Goal: Task Accomplishment & Management: Manage account settings

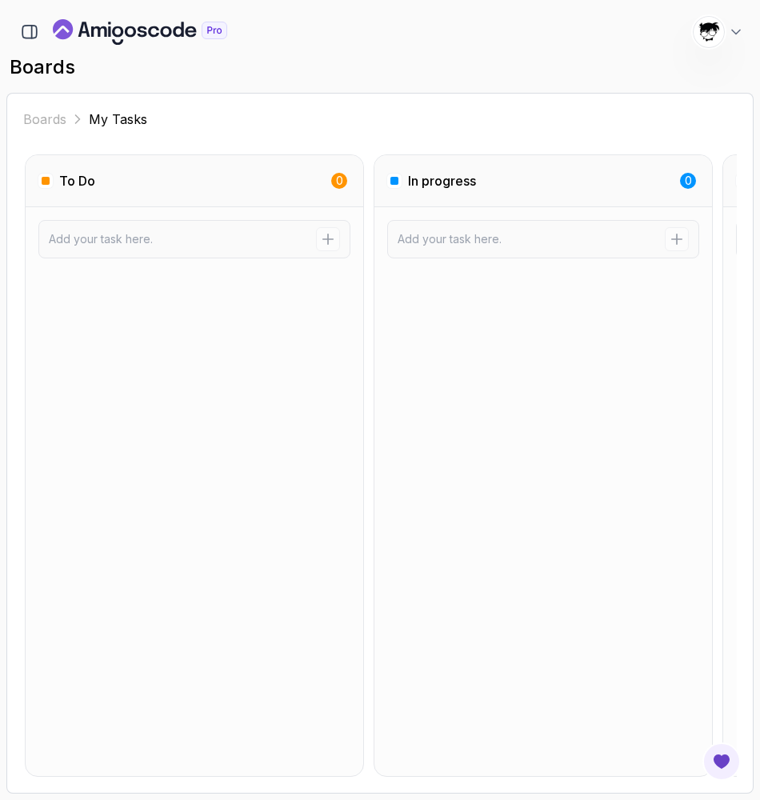
click at [38, 49] on div "boards 1739 Points [PERSON_NAME] [PERSON_NAME] Student" at bounding box center [379, 67] width 747 height 38
click at [30, 20] on button "button" at bounding box center [29, 31] width 27 height 27
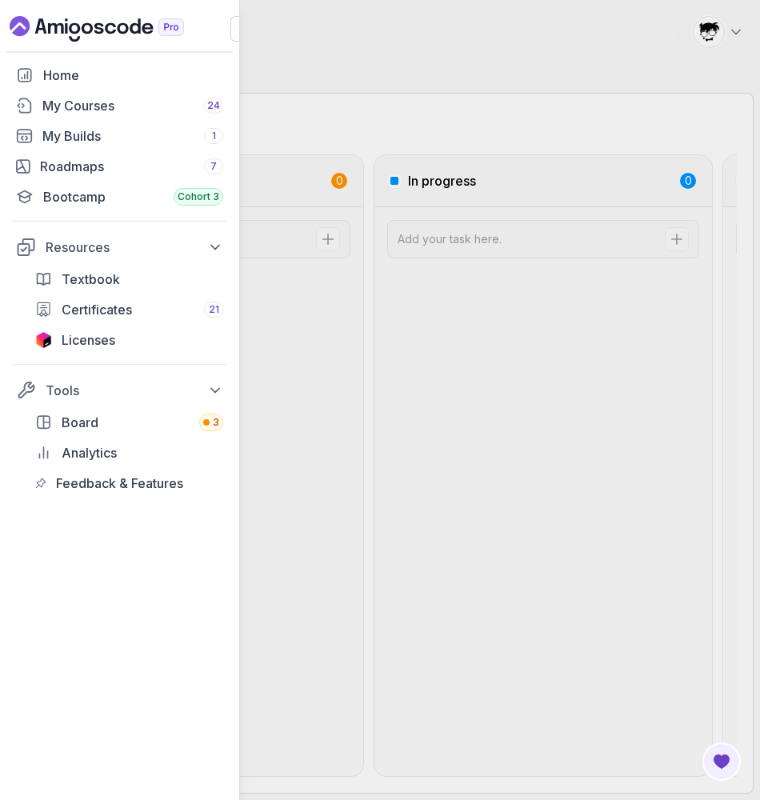
click at [234, 32] on button "button" at bounding box center [243, 29] width 26 height 26
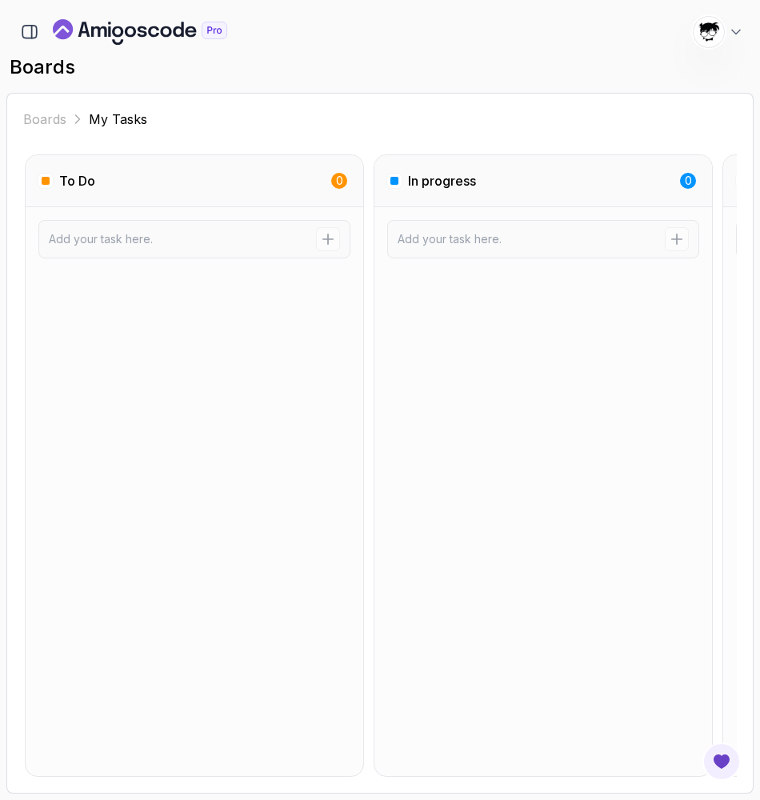
click at [14, 37] on div "1739 Points [PERSON_NAME] [PERSON_NAME] Student" at bounding box center [379, 32] width 747 height 32
click at [25, 25] on icon "button" at bounding box center [30, 32] width 18 height 18
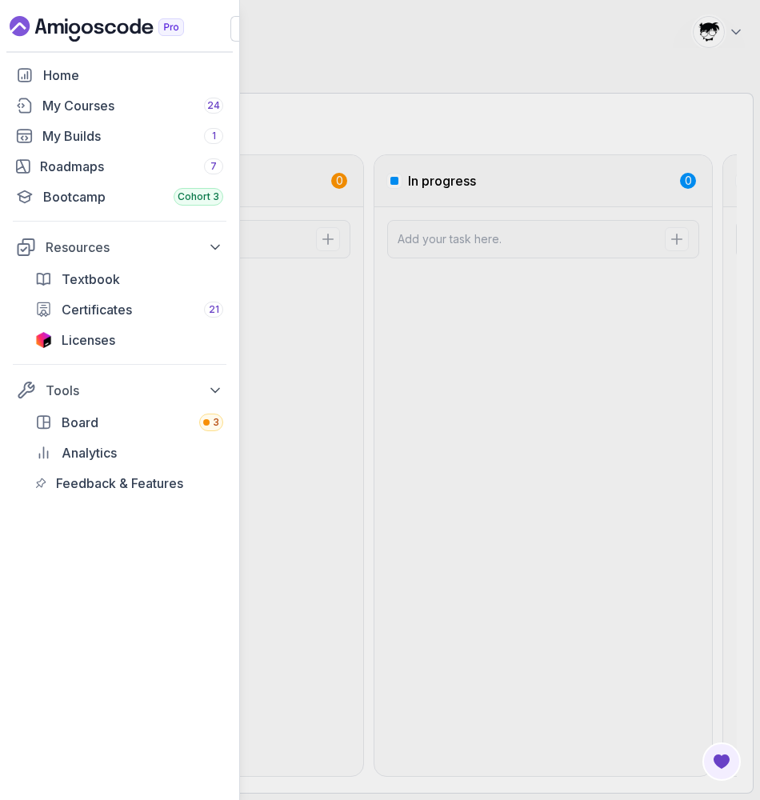
click at [253, 106] on div "Home My Courses 24 My Builds 1 Roadmaps 7 Bootcamp Cohort 3 Resources Textbook …" at bounding box center [380, 400] width 760 height 800
click at [234, 39] on button "button" at bounding box center [243, 29] width 26 height 26
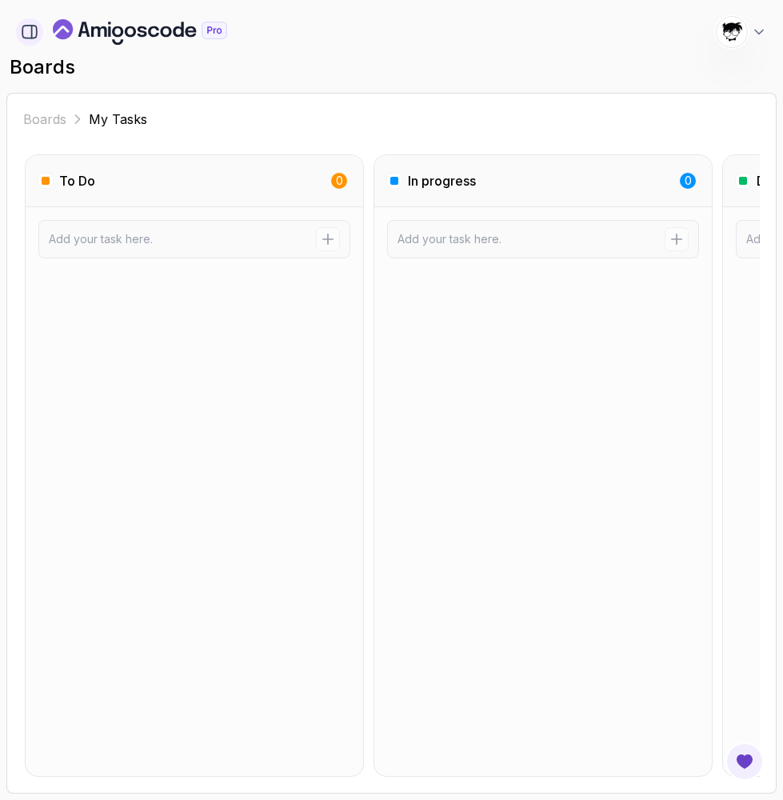
click at [41, 29] on button "button" at bounding box center [29, 31] width 27 height 27
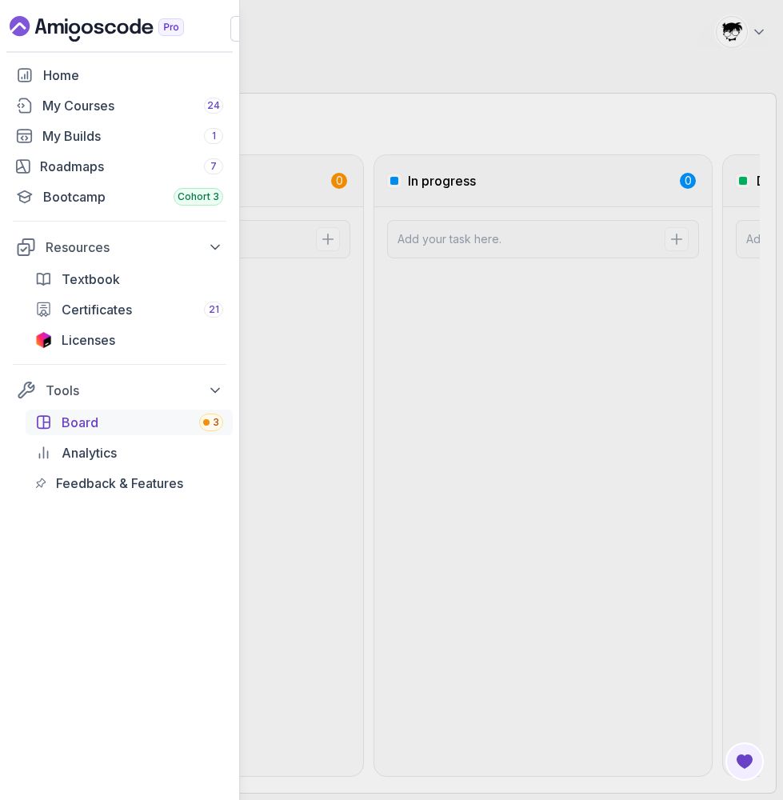
click at [65, 429] on span "Board" at bounding box center [80, 422] width 37 height 19
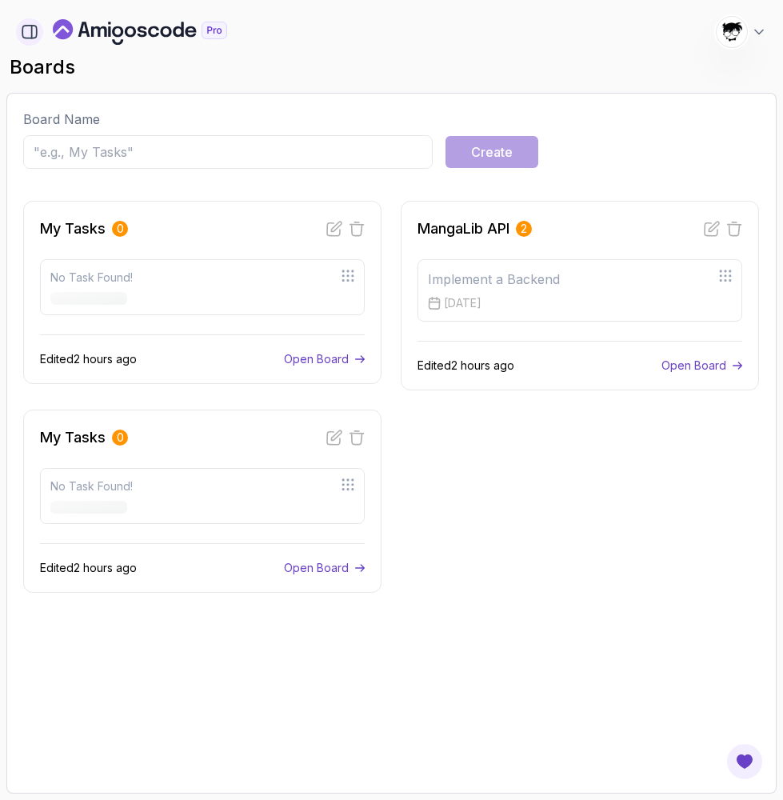
click at [19, 35] on button "button" at bounding box center [29, 31] width 27 height 27
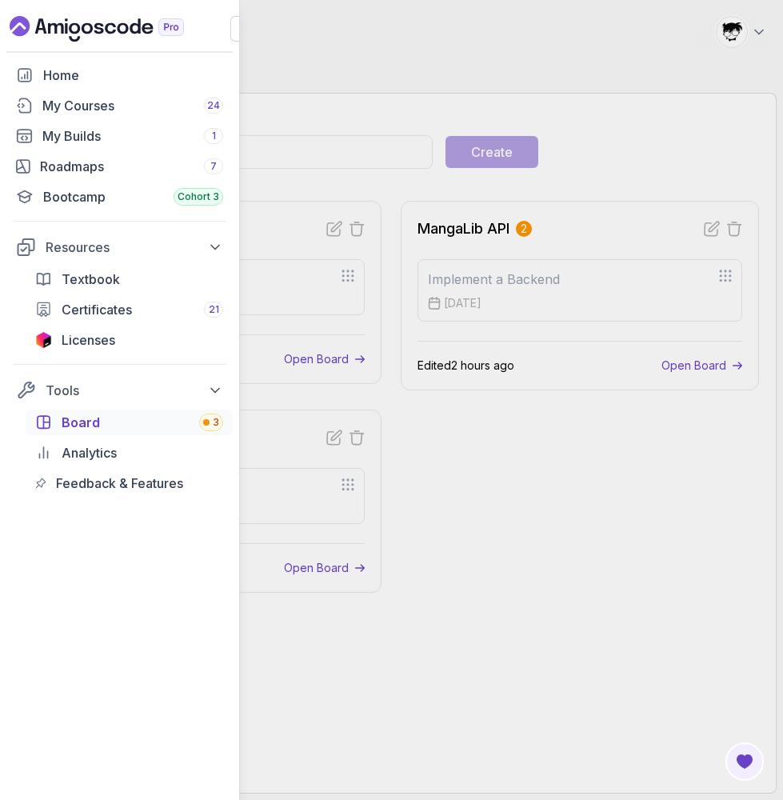
click at [471, 17] on div "Home My Courses 24 My Builds 1 Roadmaps 7 Bootcamp Cohort 3 Resources Textbook …" at bounding box center [391, 400] width 783 height 800
click at [304, 172] on div "Home My Courses 24 My Builds 1 Roadmaps 7 Bootcamp Cohort 3 Resources Textbook …" at bounding box center [391, 400] width 783 height 800
click at [233, 27] on button "button" at bounding box center [243, 29] width 26 height 26
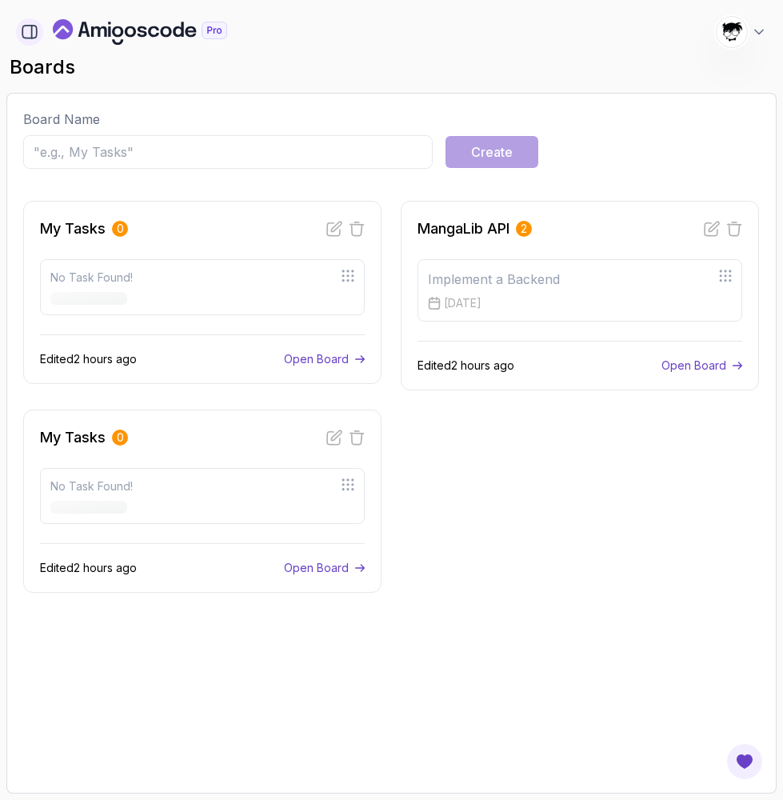
click at [26, 39] on icon "button" at bounding box center [30, 32] width 18 height 18
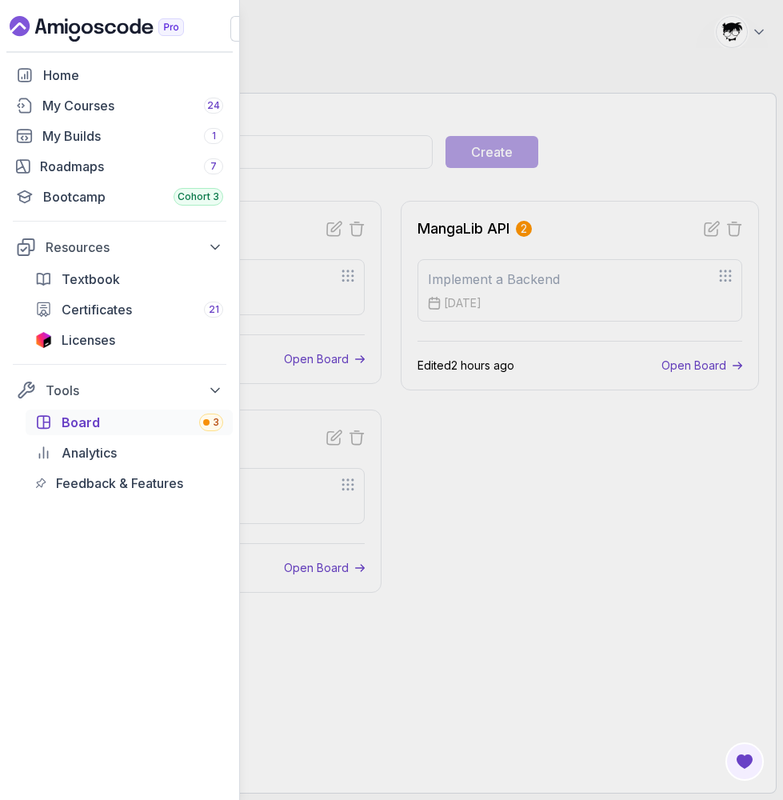
click at [235, 29] on button "button" at bounding box center [243, 29] width 26 height 26
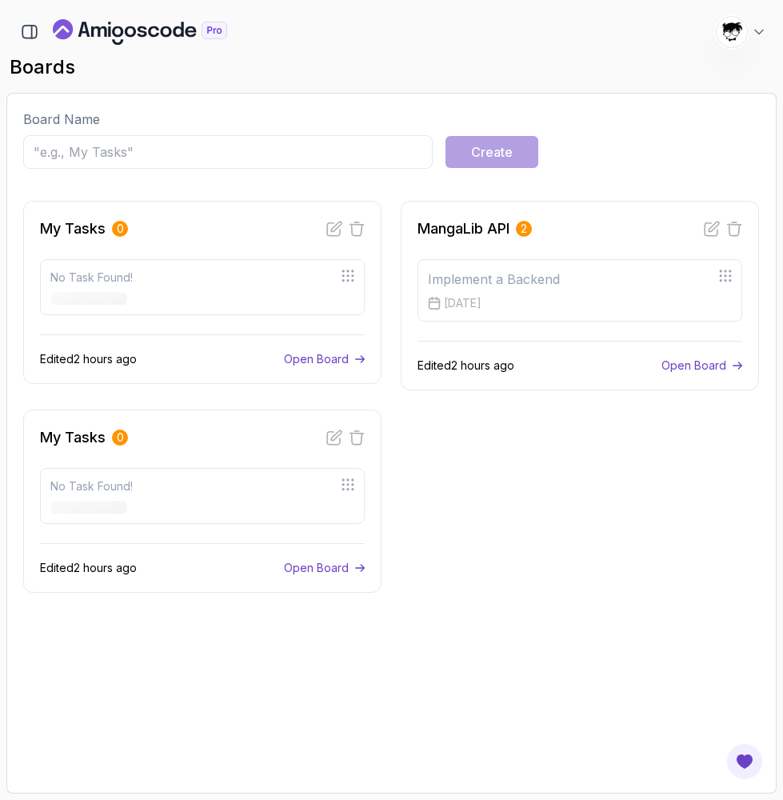
click at [81, 146] on input "text" at bounding box center [228, 152] width 410 height 34
click at [170, 107] on div "Board Name Create My Tasks 0 No Task Found! Edited 2 hours ago Open Board Manga…" at bounding box center [391, 443] width 770 height 701
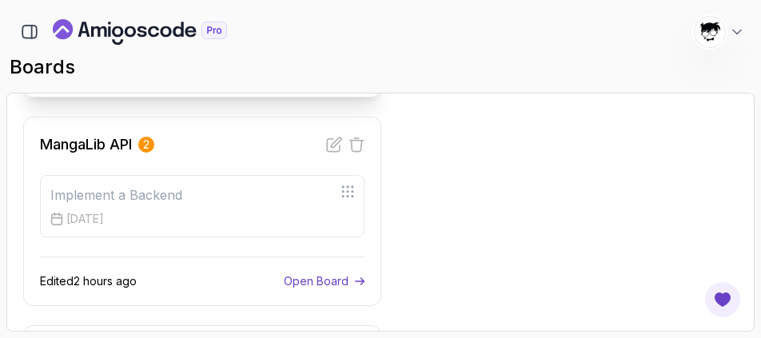
scroll to position [297, 0]
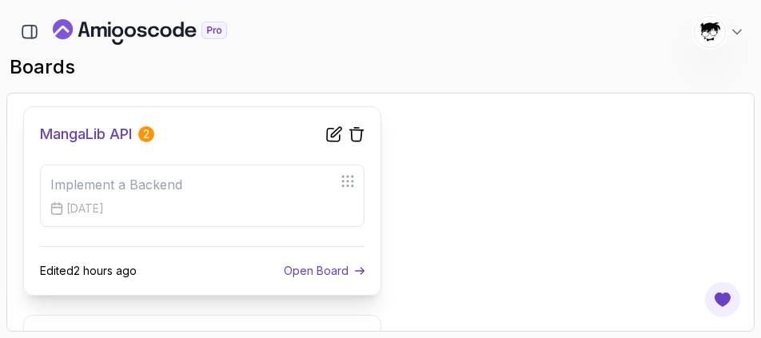
click at [88, 125] on h3 "MangaLib API" at bounding box center [86, 134] width 92 height 22
click at [294, 270] on p "Open Board" at bounding box center [316, 271] width 65 height 16
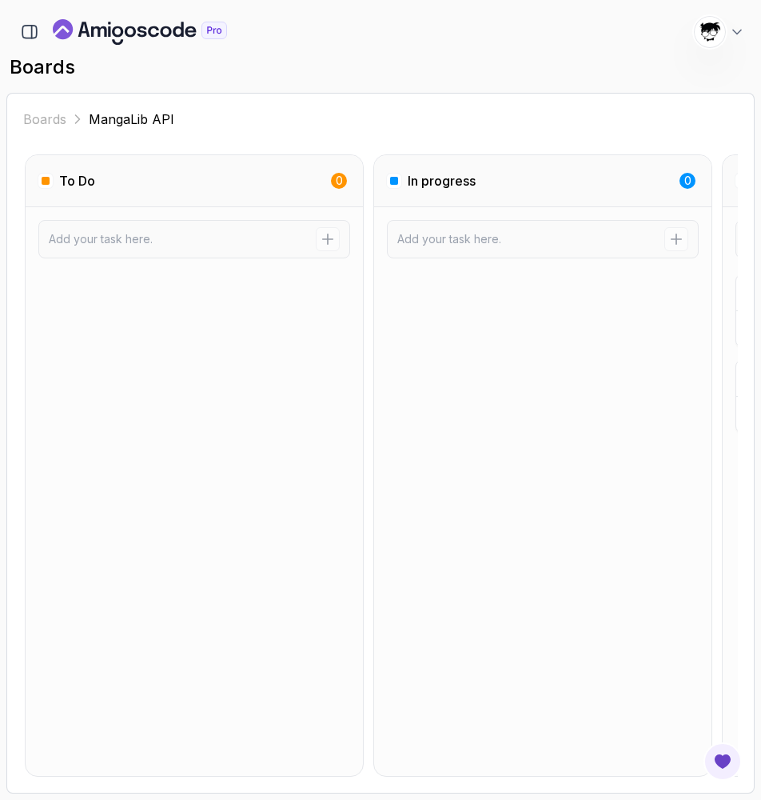
click at [56, 109] on div "Boards MangaLib API To Do 0 In progress 0 Done 2 Implement a Backend 16 Sep, 20…" at bounding box center [380, 443] width 749 height 701
click at [54, 117] on link "Boards" at bounding box center [44, 119] width 43 height 19
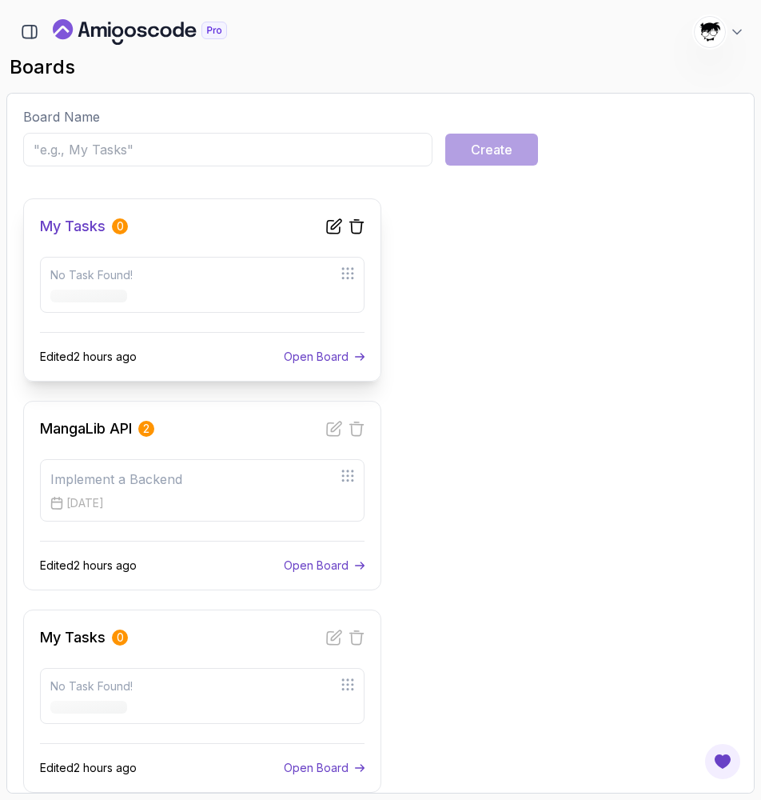
scroll to position [2, 0]
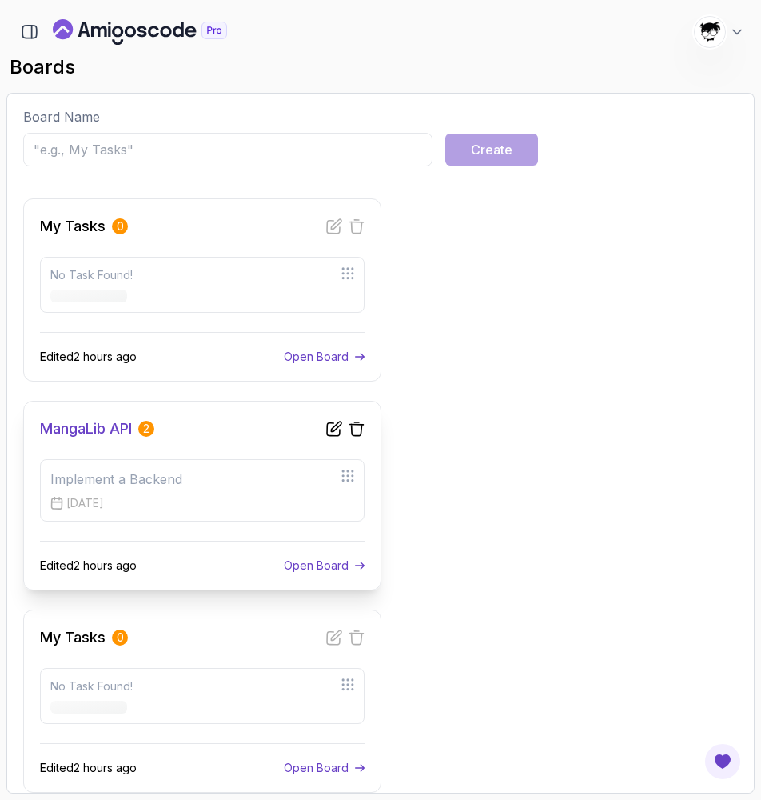
click at [296, 530] on p "Open Board" at bounding box center [316, 566] width 65 height 16
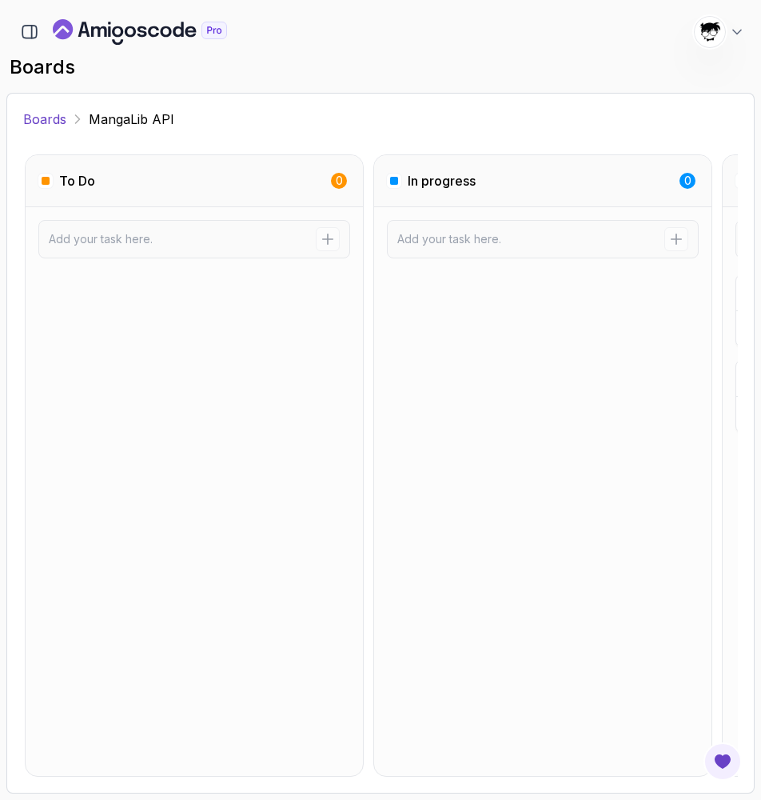
click at [53, 114] on link "Boards" at bounding box center [44, 119] width 43 height 19
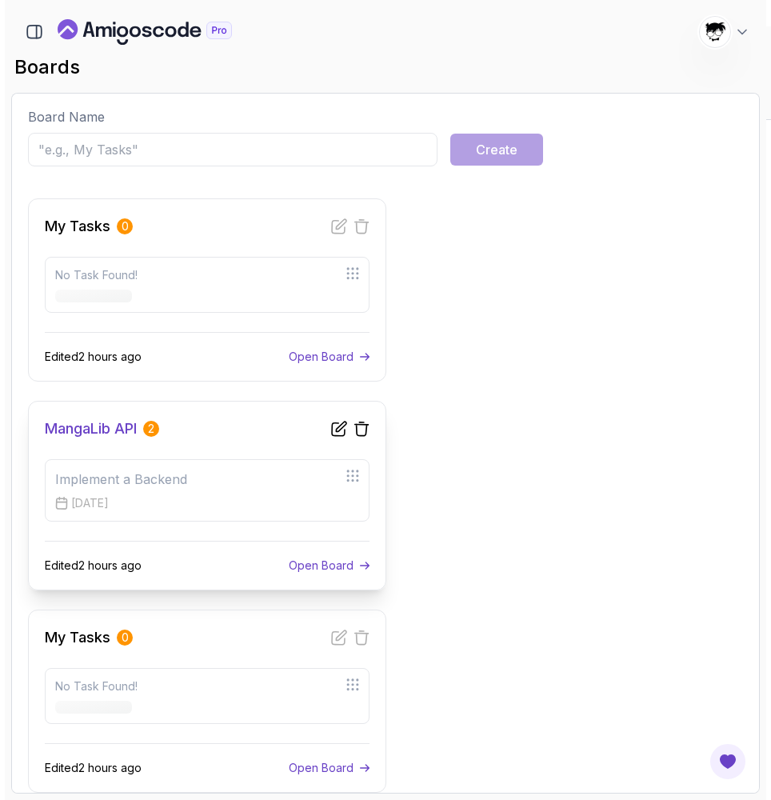
scroll to position [2, 0]
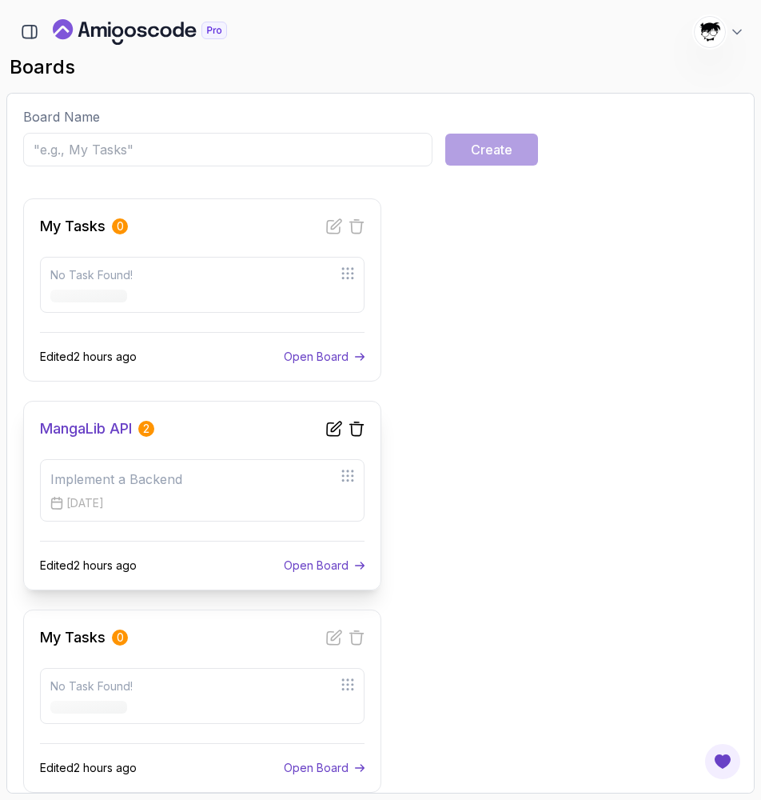
drag, startPoint x: 349, startPoint y: 474, endPoint x: 322, endPoint y: 474, distance: 27.2
click at [322, 474] on div "Implement a Backend" at bounding box center [202, 479] width 304 height 19
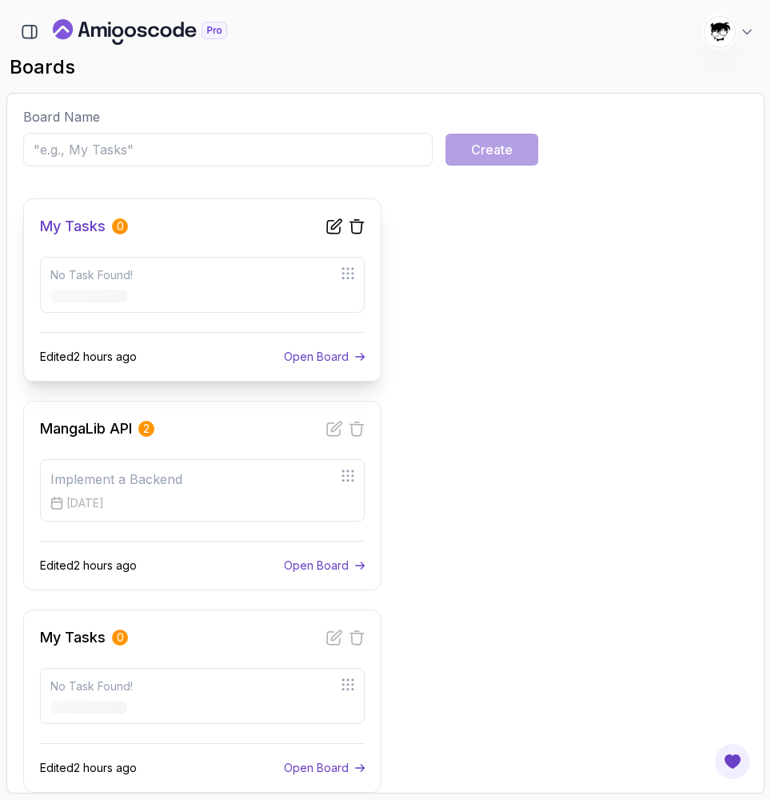
scroll to position [0, 0]
click at [296, 355] on p "Open Board" at bounding box center [316, 357] width 65 height 16
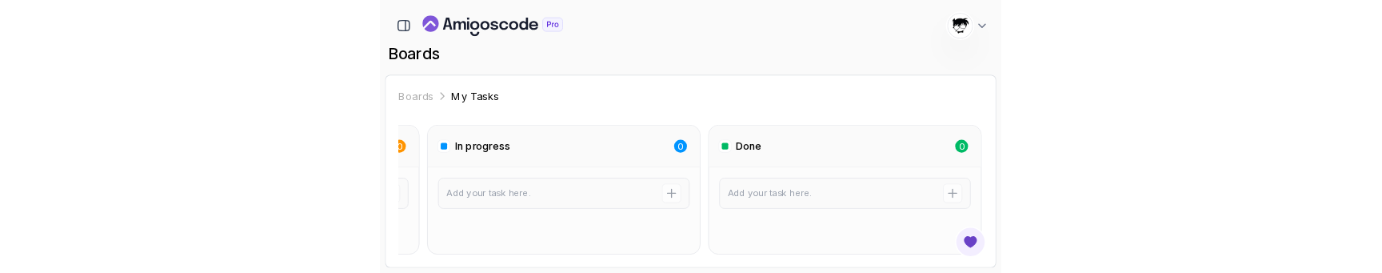
scroll to position [0, 315]
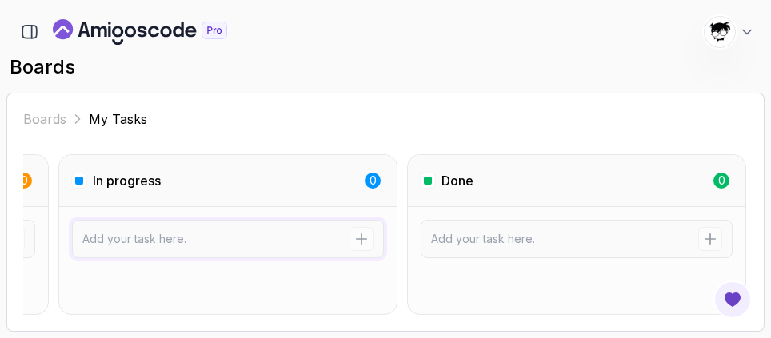
click at [109, 242] on input at bounding box center [215, 239] width 267 height 16
type input "B"
type input "Task In progress"
click at [355, 239] on icon "submit" at bounding box center [362, 239] width 16 height 16
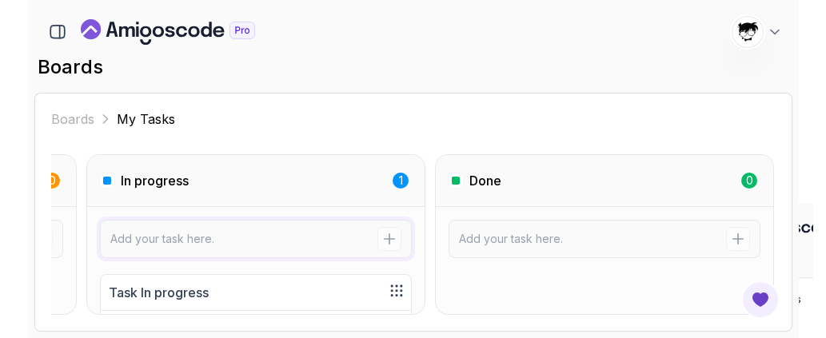
scroll to position [0, 0]
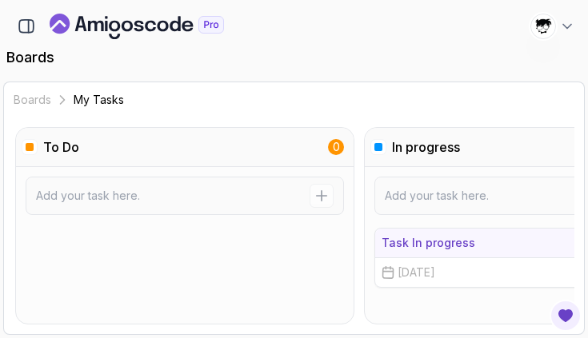
click at [407, 279] on p "[DATE]" at bounding box center [417, 273] width 38 height 16
click at [408, 278] on p "[DATE]" at bounding box center [417, 273] width 38 height 16
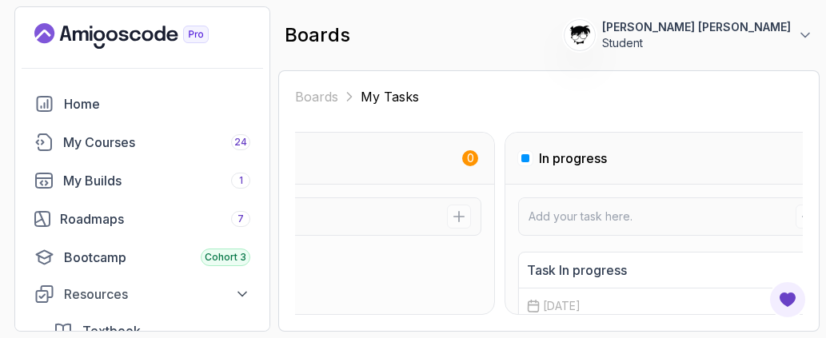
scroll to position [0, 202]
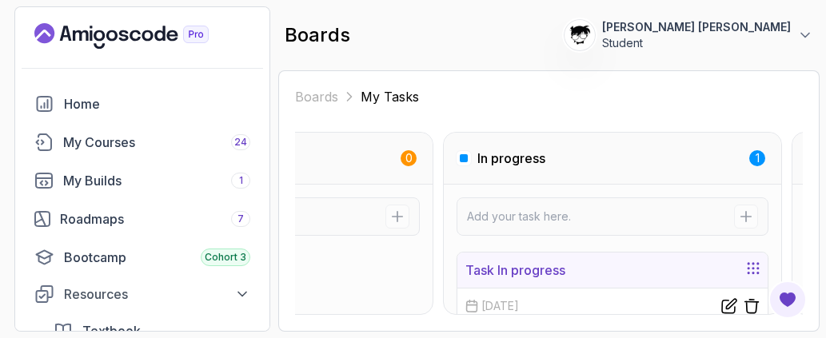
click at [550, 273] on p "Task In progress" at bounding box center [516, 270] width 100 height 19
click at [695, 312] on icon at bounding box center [729, 306] width 16 height 16
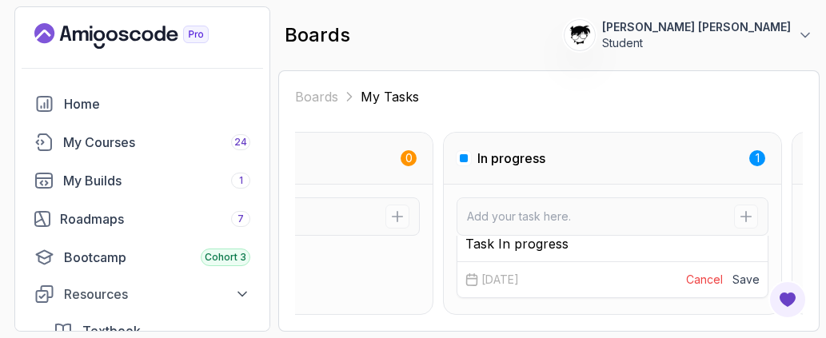
scroll to position [26, 0]
click at [519, 279] on p "[DATE]" at bounding box center [501, 280] width 38 height 16
click at [551, 281] on div "16 Sep, 2025 Cancel Save" at bounding box center [613, 280] width 310 height 36
click at [695, 283] on button "Cancel" at bounding box center [704, 280] width 37 height 16
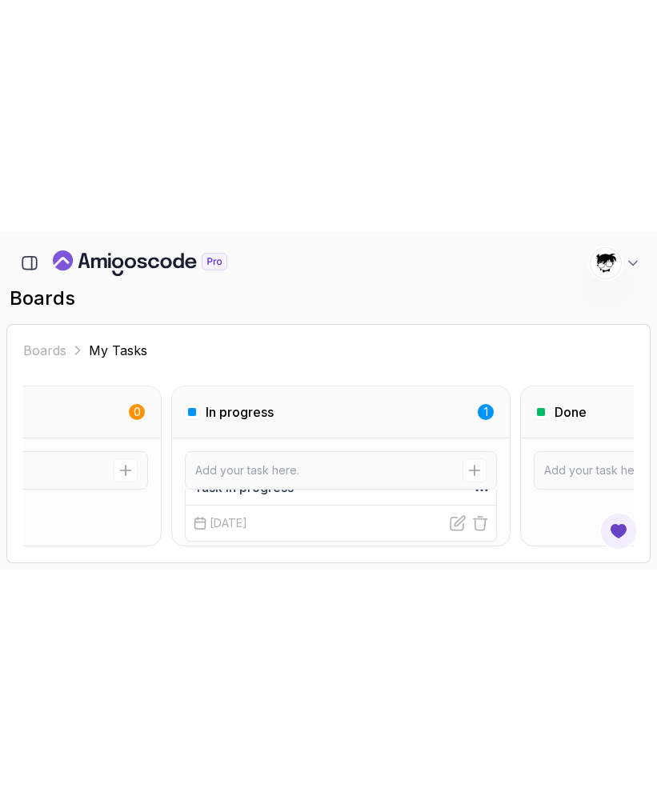
scroll to position [49, 0]
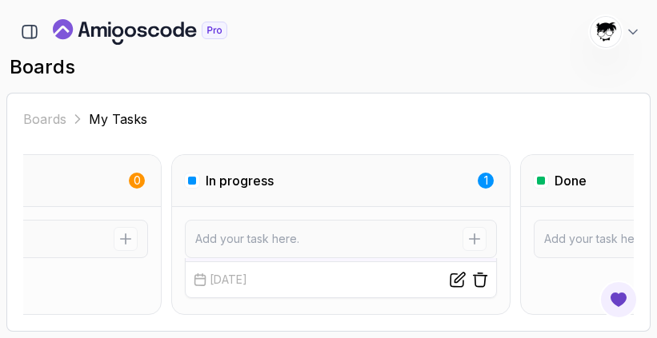
click at [242, 263] on div "[DATE]" at bounding box center [341, 280] width 310 height 36
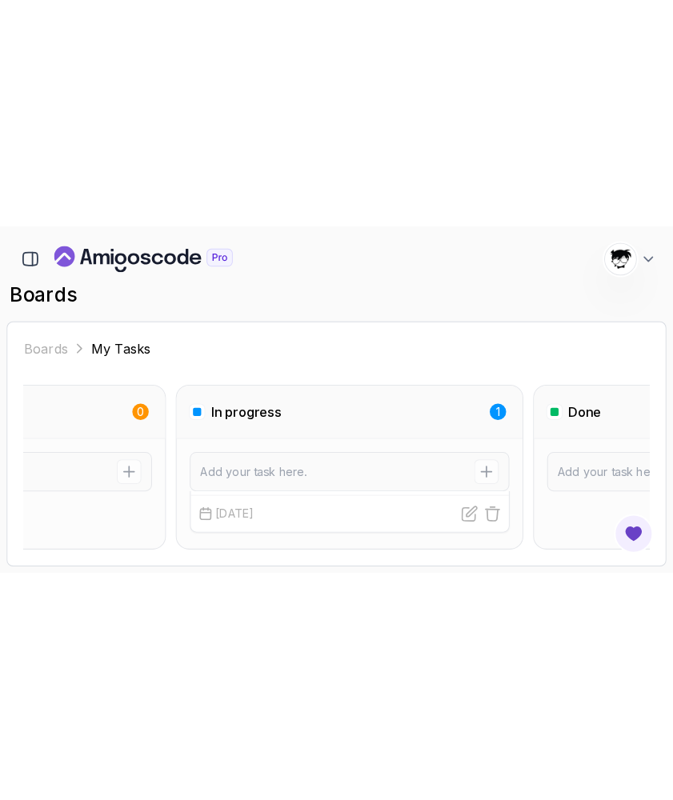
scroll to position [0, 0]
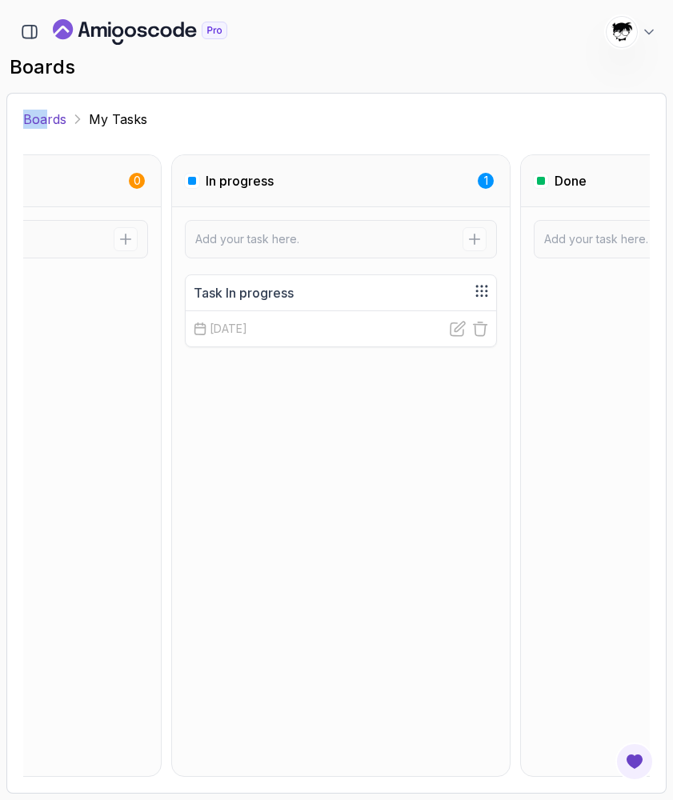
click at [44, 110] on div "Boards My Tasks To Do 0 In progress 1 Task In progress 16 Sep, 2025 Done 0" at bounding box center [336, 443] width 660 height 701
click at [41, 128] on link "Boards" at bounding box center [44, 119] width 43 height 19
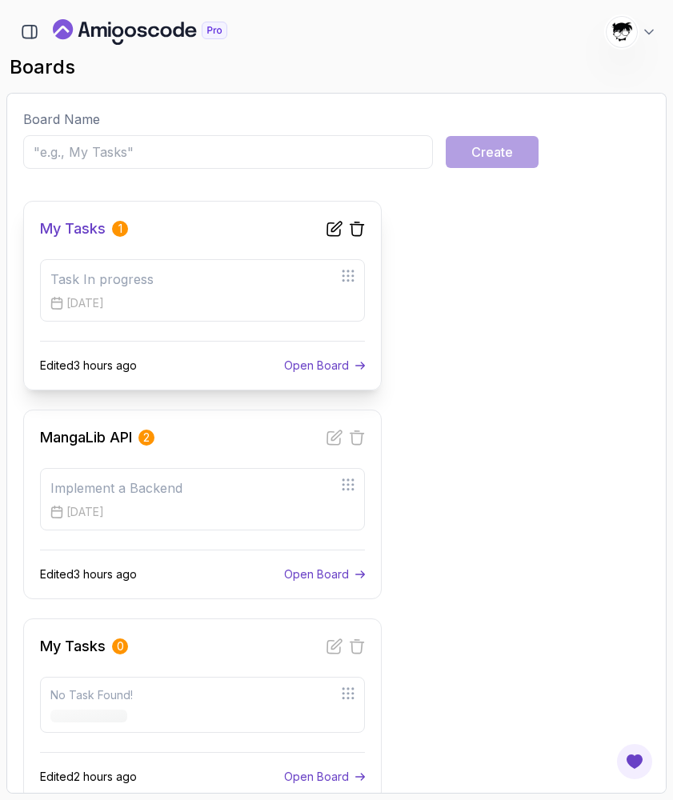
click at [355, 274] on div "Task In progress 16 Sep, 2025" at bounding box center [202, 290] width 325 height 62
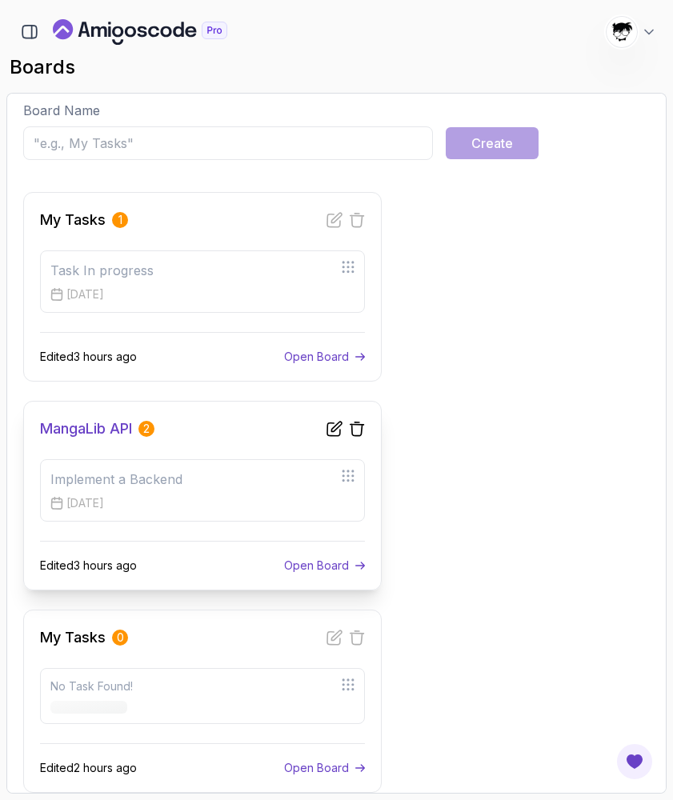
click at [302, 530] on p "Open Board" at bounding box center [316, 566] width 65 height 16
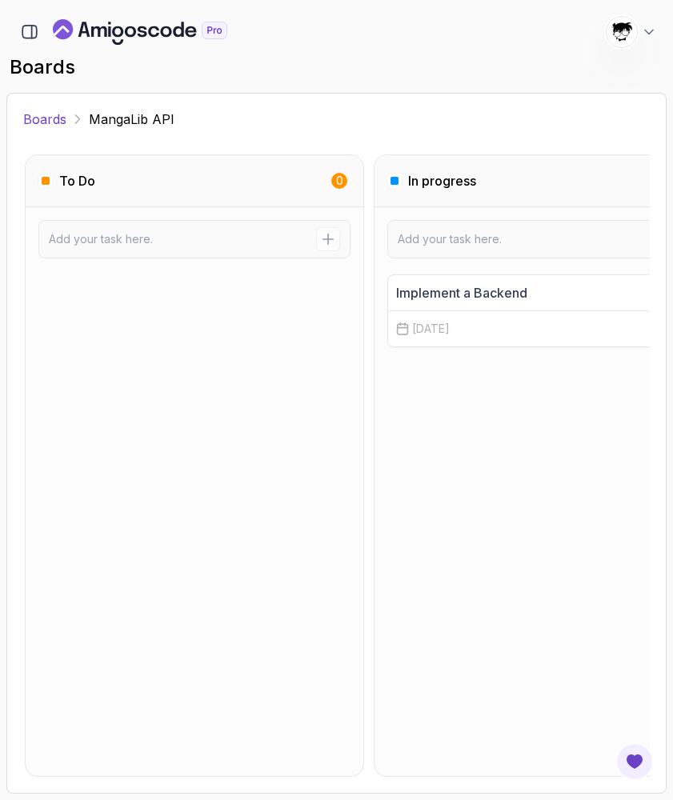
click at [49, 119] on link "Boards" at bounding box center [44, 119] width 43 height 19
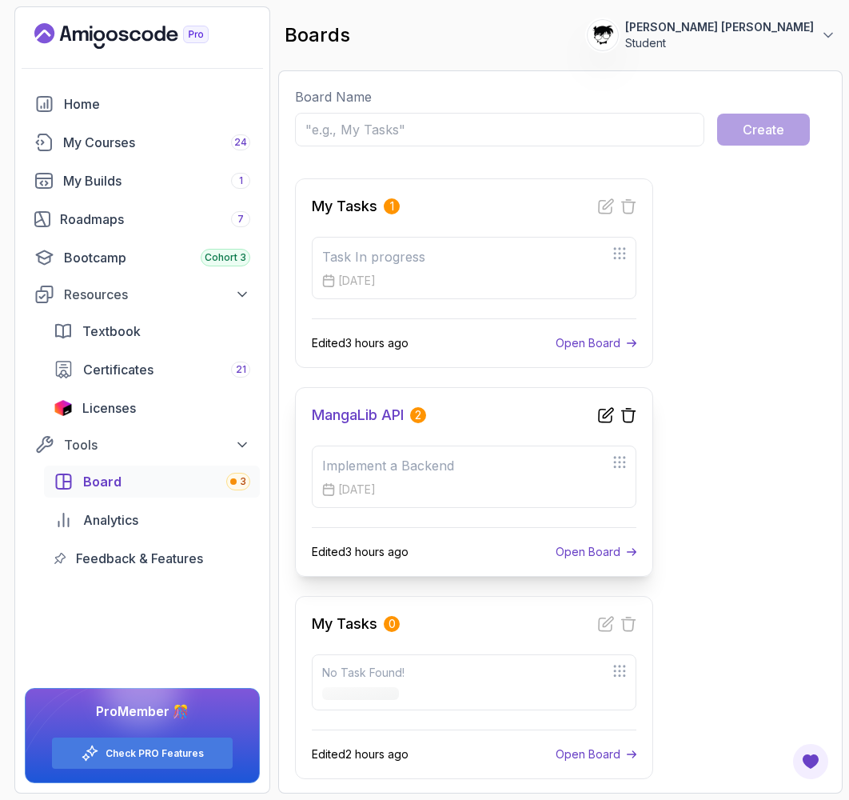
click at [567, 530] on p "Open Board" at bounding box center [588, 552] width 65 height 16
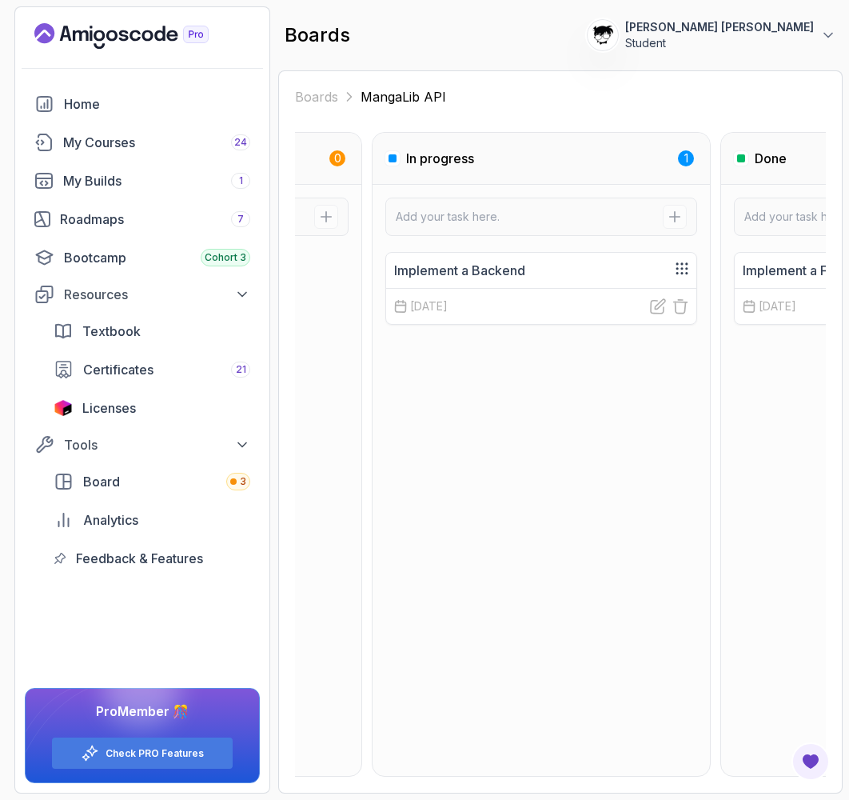
scroll to position [0, 354]
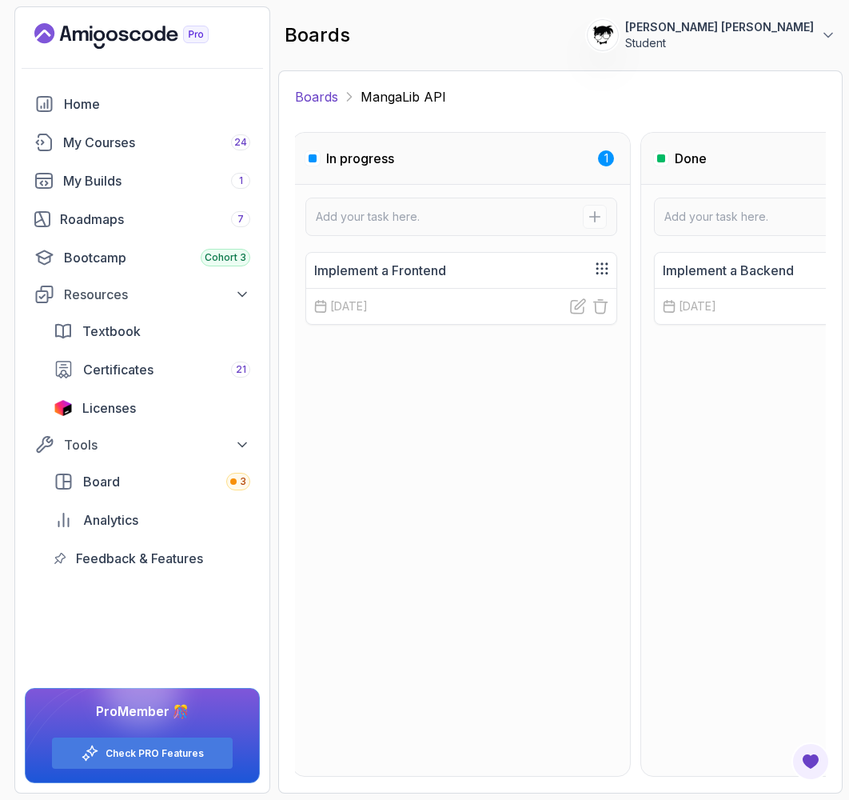
click at [316, 91] on link "Boards" at bounding box center [316, 96] width 43 height 19
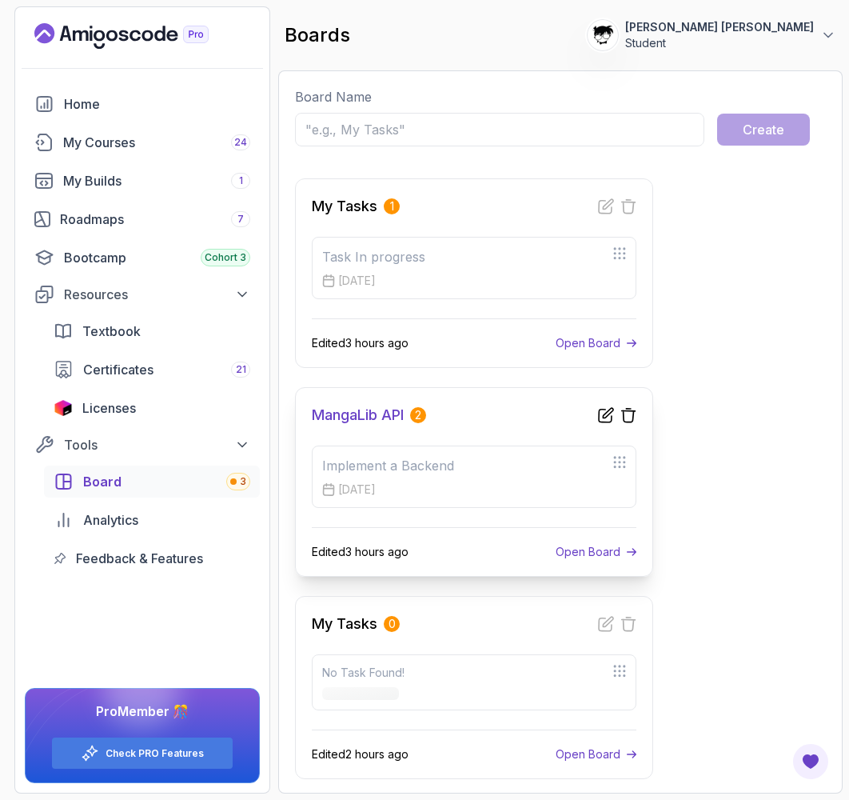
click at [577, 557] on p "Open Board" at bounding box center [588, 552] width 65 height 16
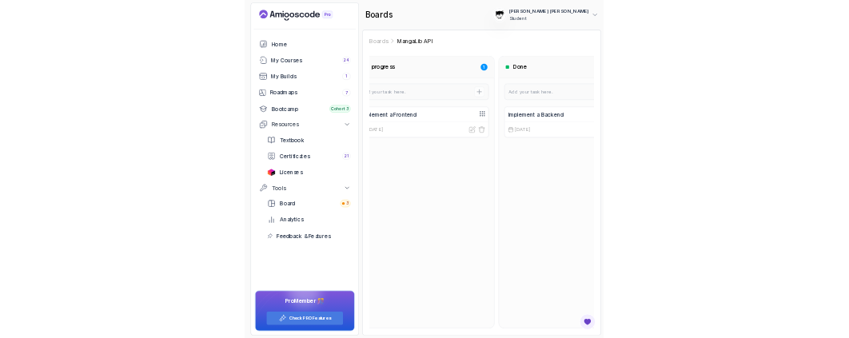
scroll to position [0, 299]
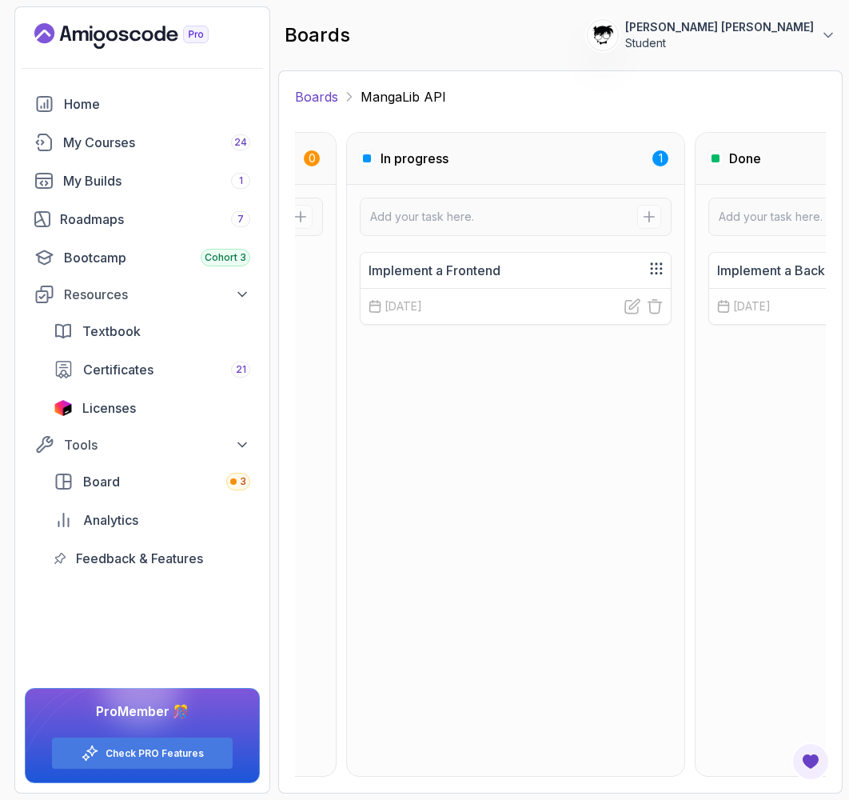
click at [326, 98] on link "Boards" at bounding box center [316, 96] width 43 height 19
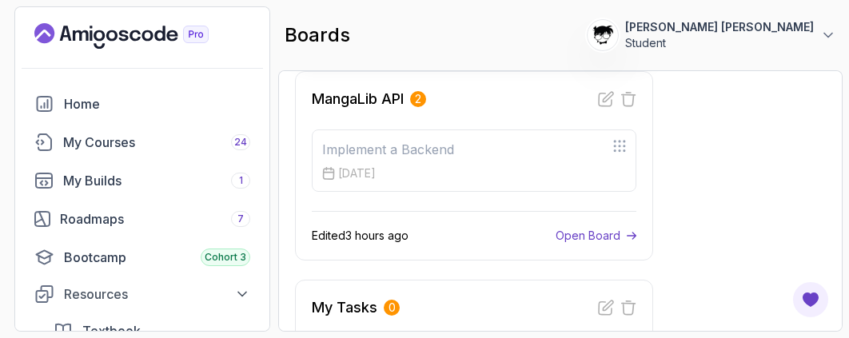
scroll to position [414, 0]
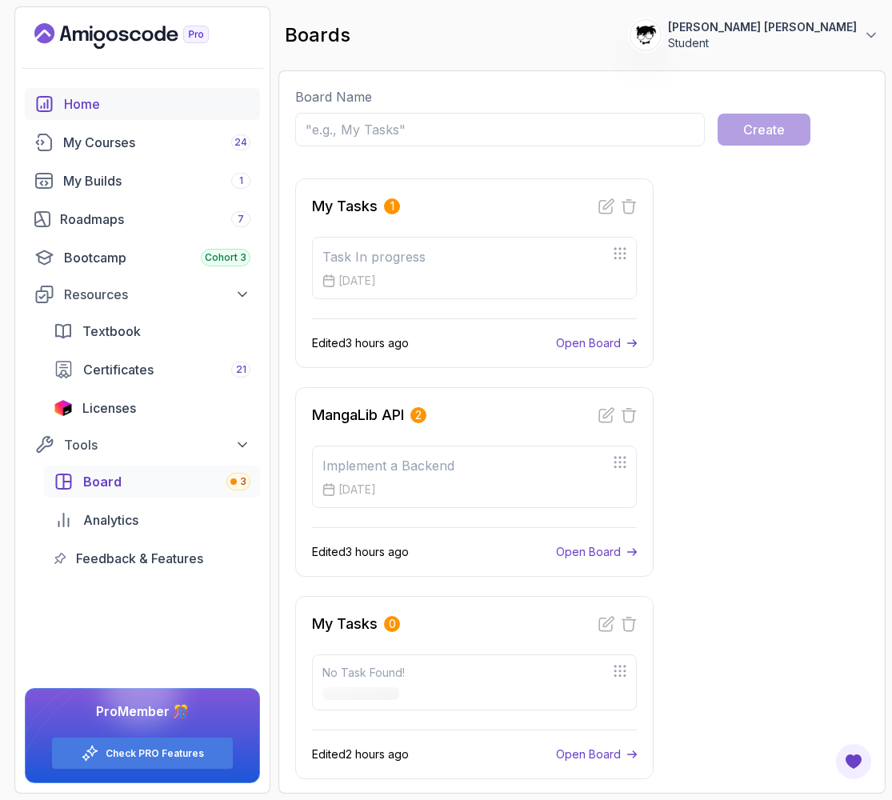
click at [55, 118] on link "Home" at bounding box center [142, 104] width 235 height 32
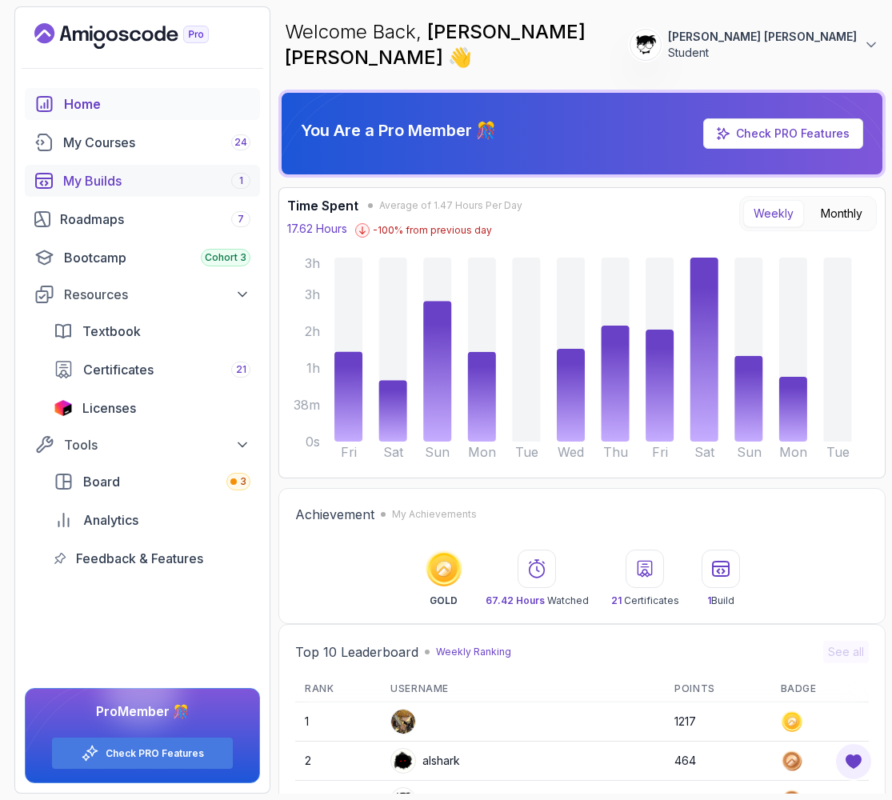
click at [102, 184] on div "My Builds 1" at bounding box center [156, 180] width 187 height 19
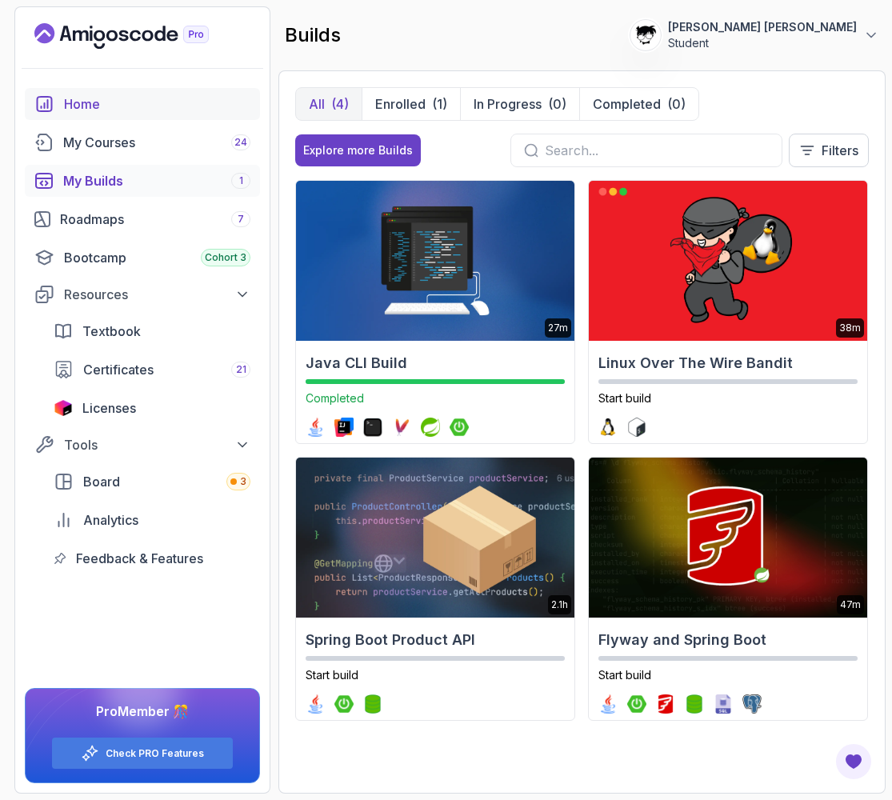
click at [81, 114] on link "Home" at bounding box center [142, 104] width 235 height 32
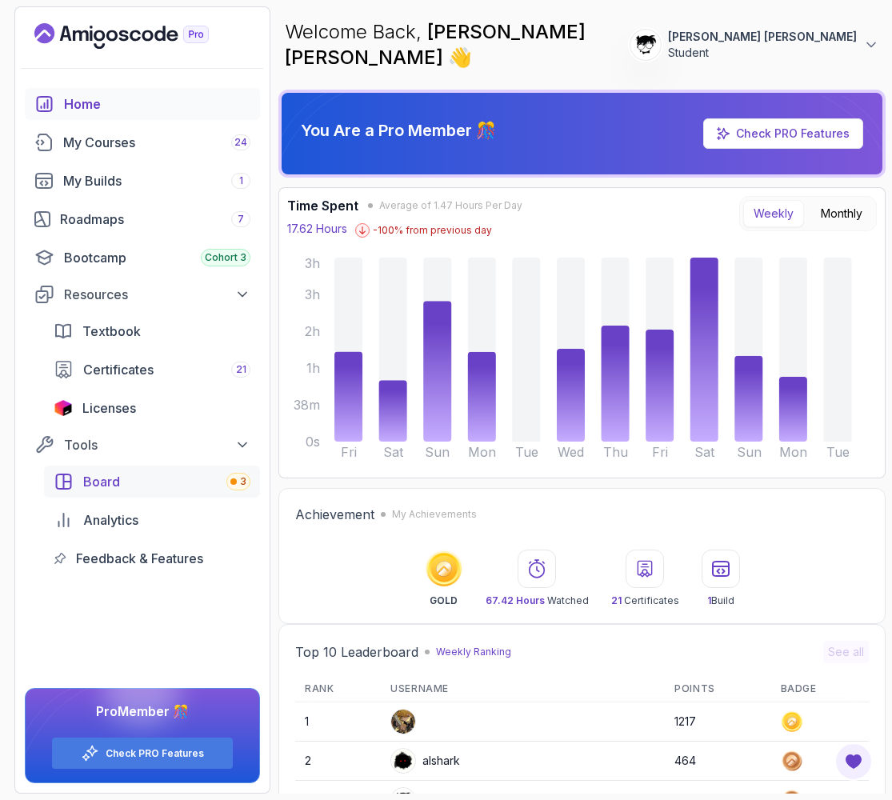
click at [95, 476] on span "Board" at bounding box center [101, 481] width 37 height 19
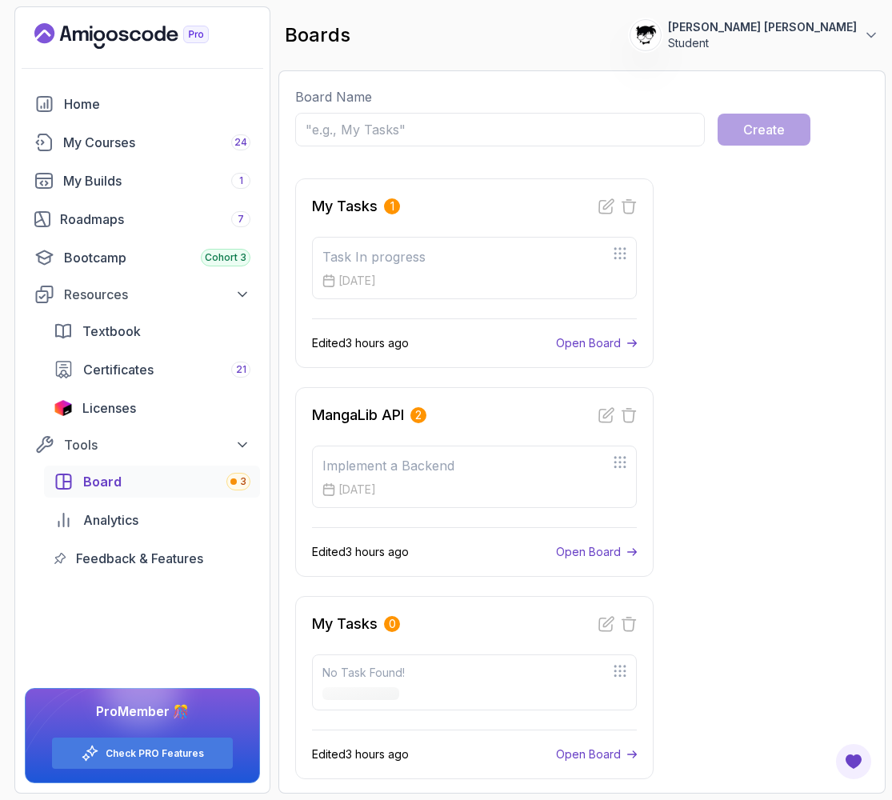
click at [342, 130] on input "text" at bounding box center [500, 130] width 410 height 34
click at [324, 98] on p "Board Name" at bounding box center [581, 96] width 573 height 19
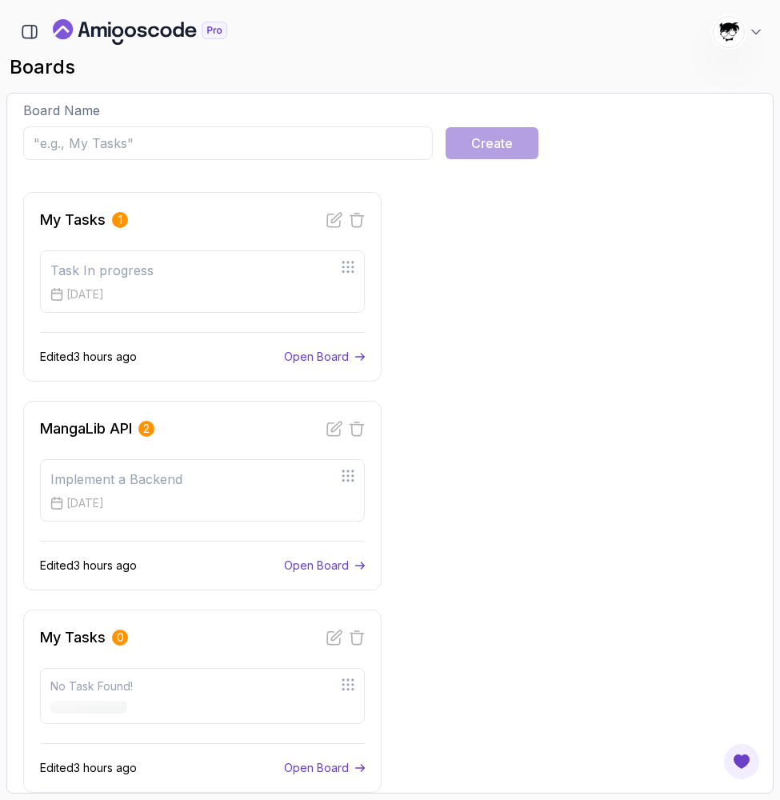
scroll to position [9, 0]
click at [102, 107] on p "Board Name" at bounding box center [389, 110] width 733 height 19
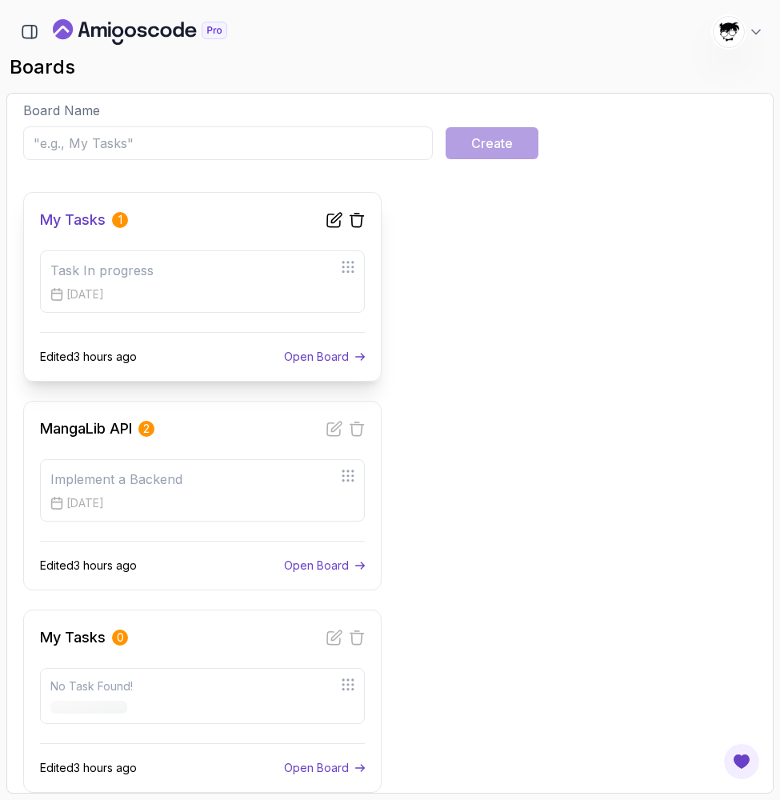
click at [315, 355] on p "Open Board" at bounding box center [316, 357] width 65 height 16
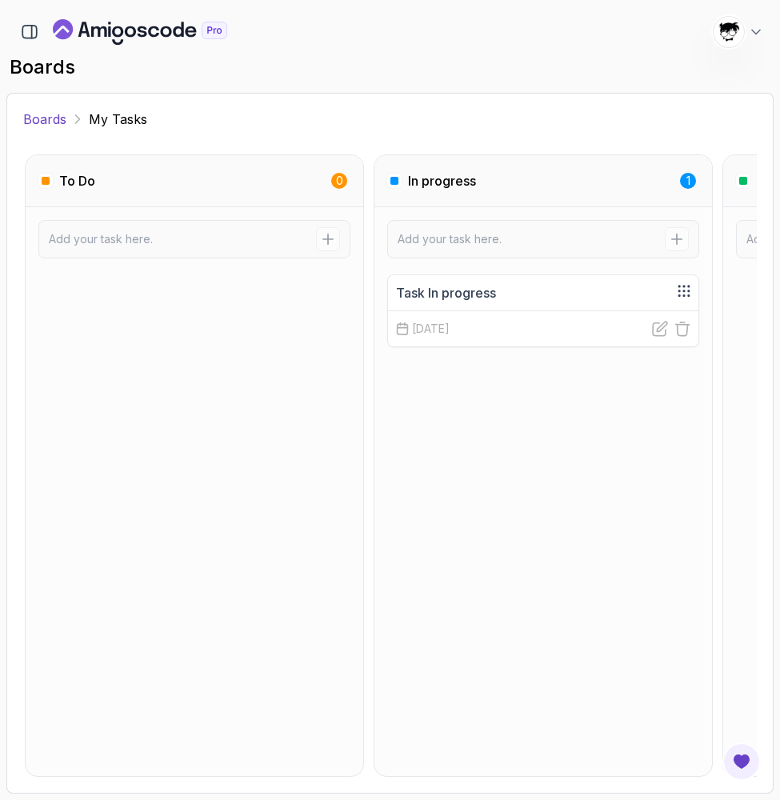
click at [41, 119] on link "Boards" at bounding box center [44, 119] width 43 height 19
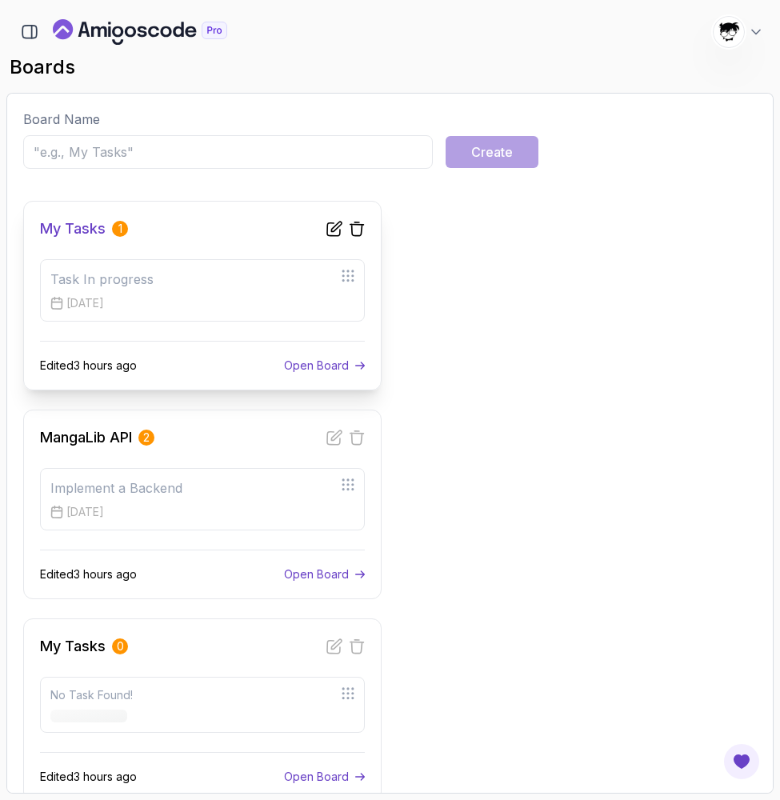
click at [311, 354] on div "Edited 3 hours ago Open Board" at bounding box center [202, 357] width 325 height 33
click at [312, 358] on p "Open Board" at bounding box center [316, 366] width 65 height 16
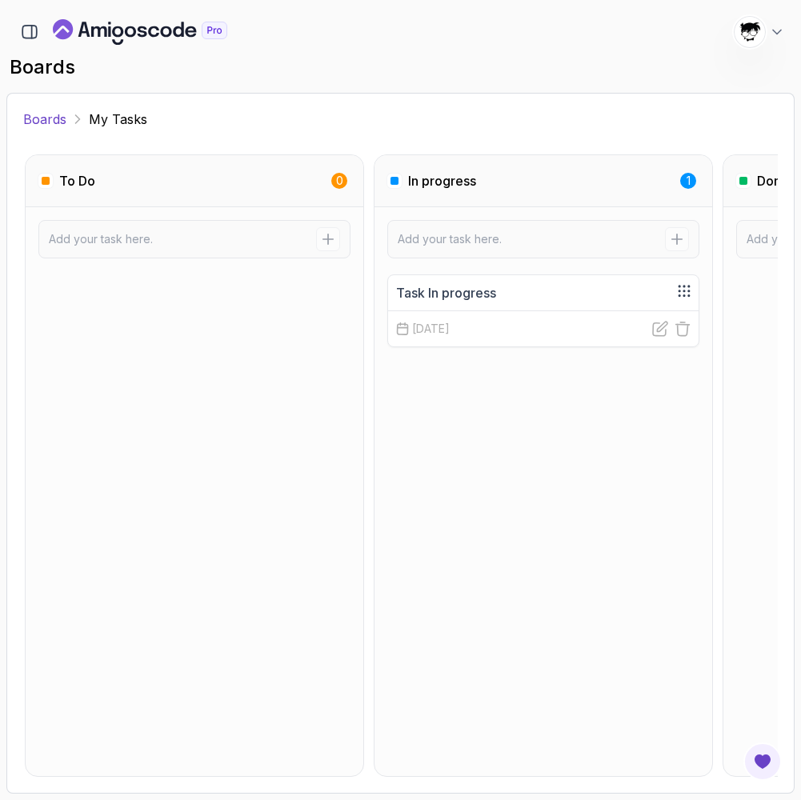
click at [44, 115] on link "Boards" at bounding box center [44, 119] width 43 height 19
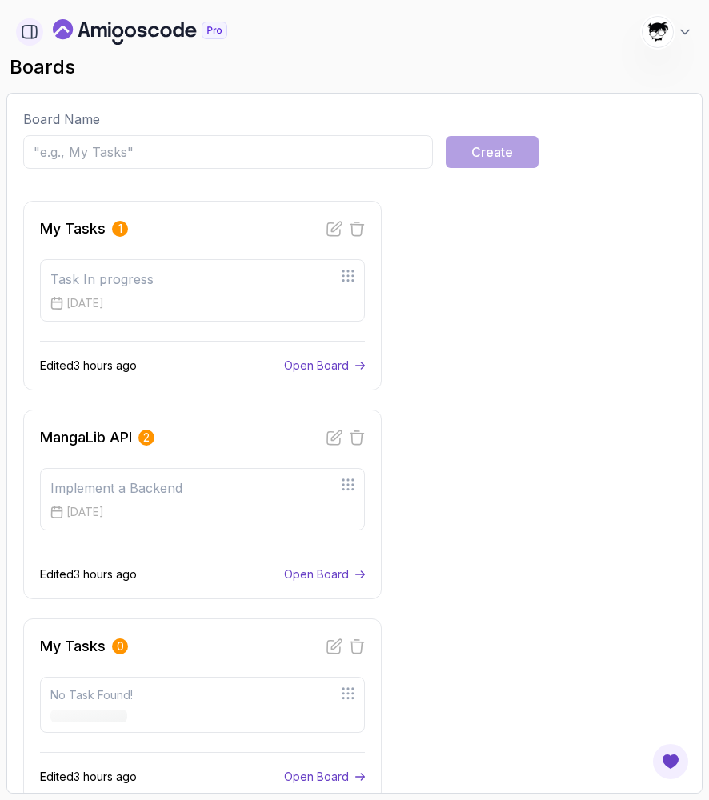
click at [22, 36] on icon "button" at bounding box center [30, 32] width 18 height 18
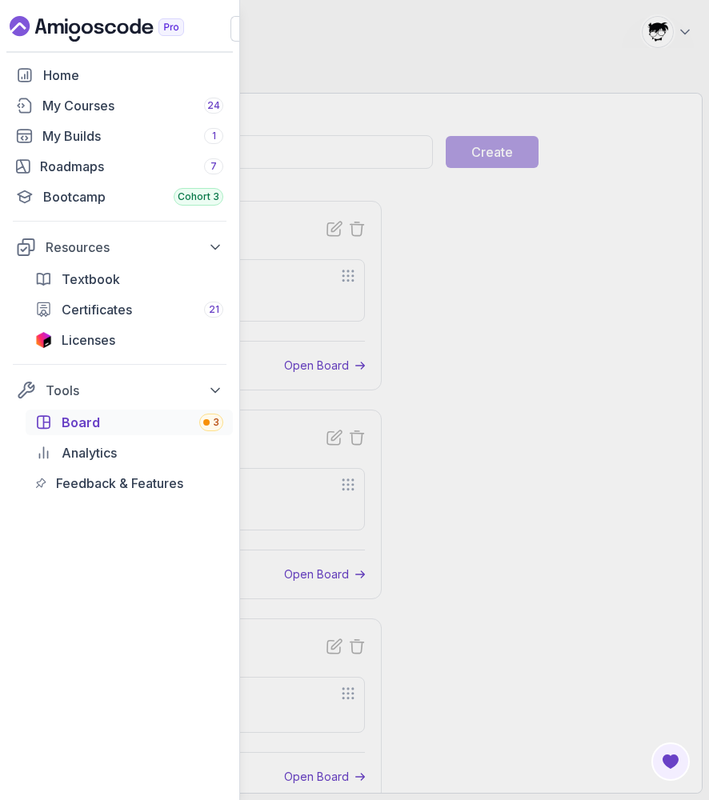
click at [234, 34] on button "button" at bounding box center [243, 29] width 26 height 26
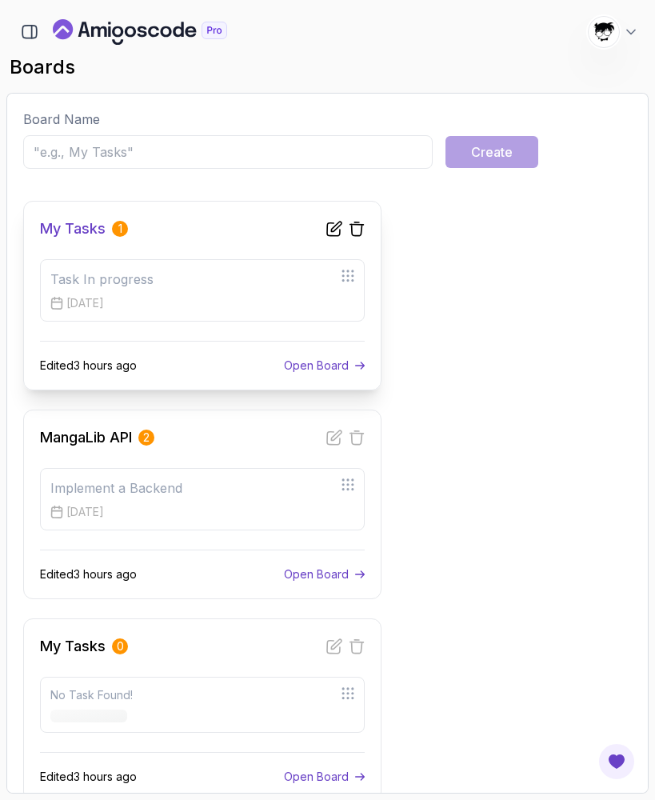
drag, startPoint x: 323, startPoint y: 207, endPoint x: 366, endPoint y: 207, distance: 43.2
click at [366, 207] on div "My Tasks 1 Task In progress 16 Sep, 2025 Edited 3 hours ago Open Board" at bounding box center [202, 296] width 358 height 190
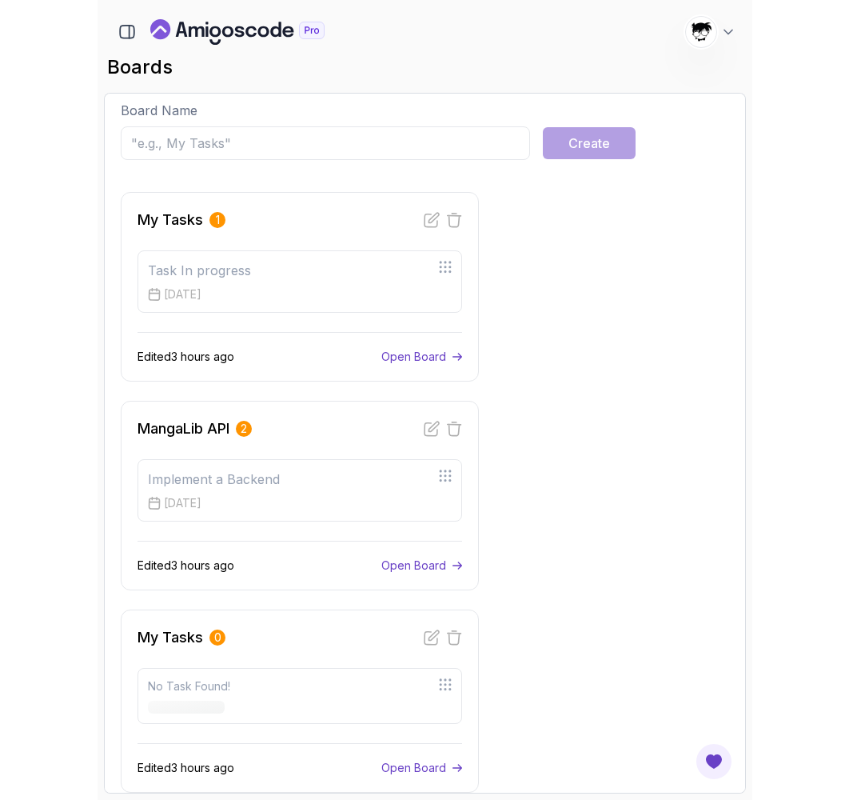
scroll to position [9, 0]
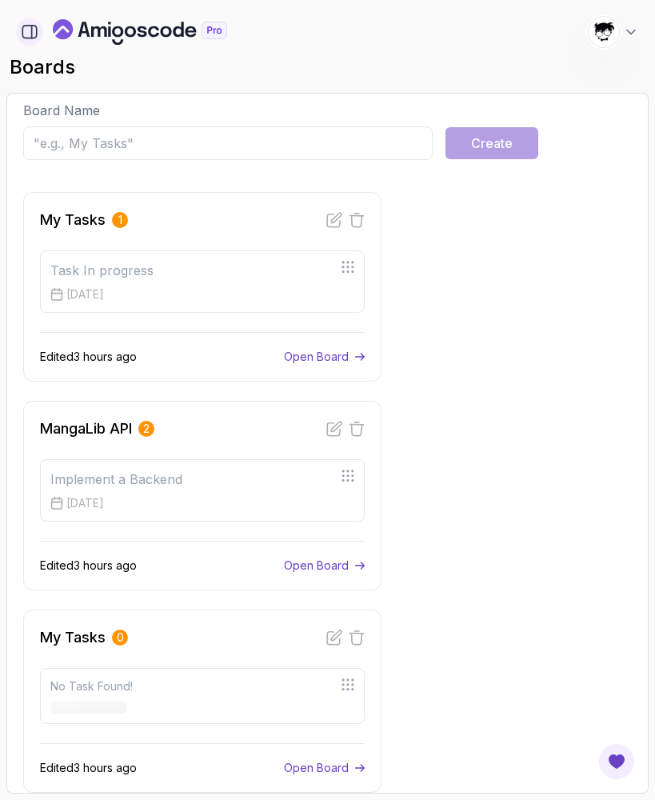
click at [25, 35] on icon "button" at bounding box center [30, 32] width 18 height 18
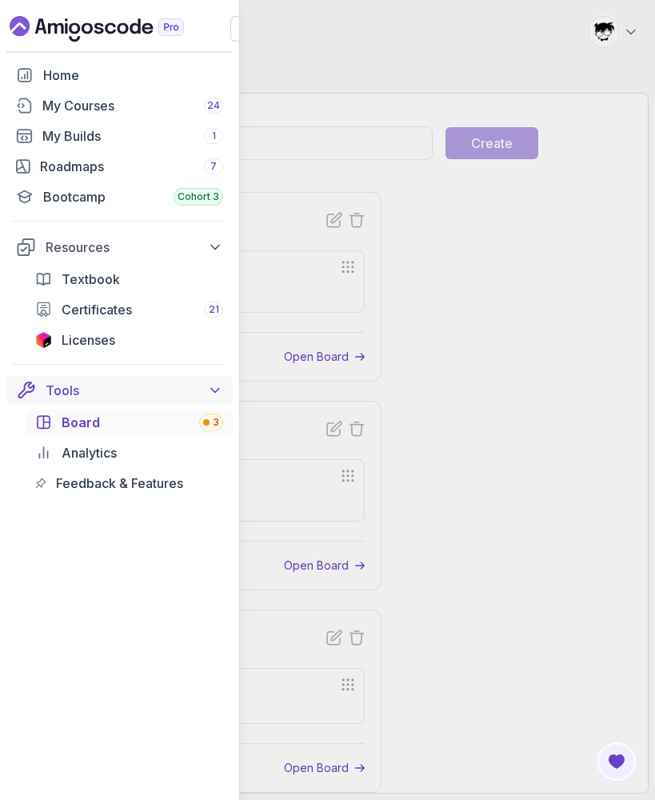
click at [50, 400] on button "Tools" at bounding box center [119, 390] width 226 height 29
click at [237, 42] on div at bounding box center [119, 52] width 239 height 21
click at [236, 35] on icon "button" at bounding box center [244, 29] width 16 height 16
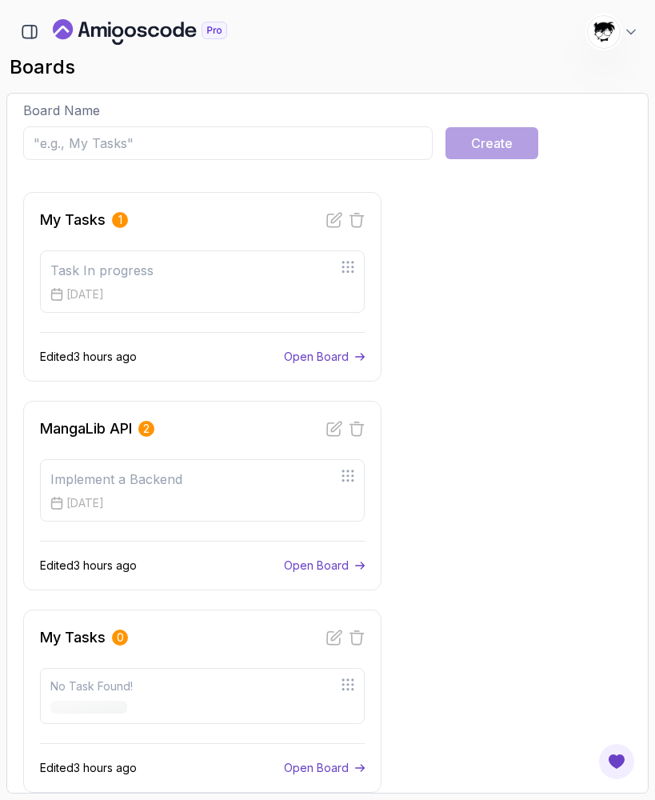
click at [605, 47] on div at bounding box center [604, 32] width 34 height 34
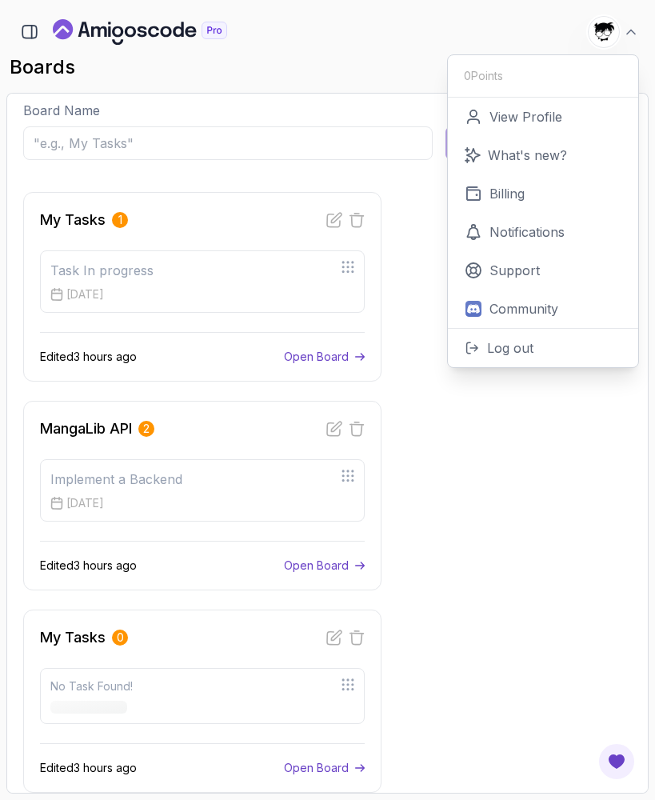
click at [397, 80] on div "boards 1754 Points Abdallah Issa Al-Kass Student" at bounding box center [327, 67] width 642 height 38
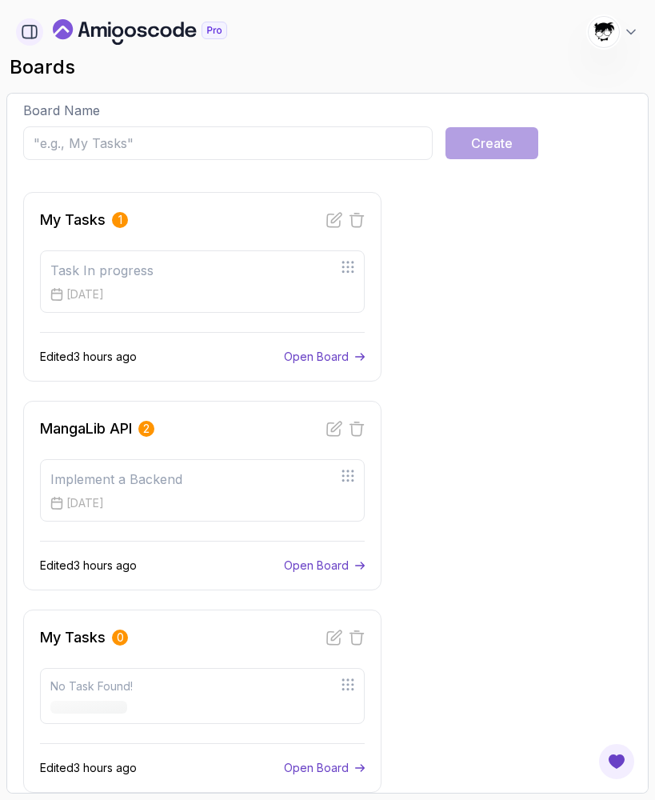
click at [32, 29] on icon "button" at bounding box center [32, 32] width 0 height 13
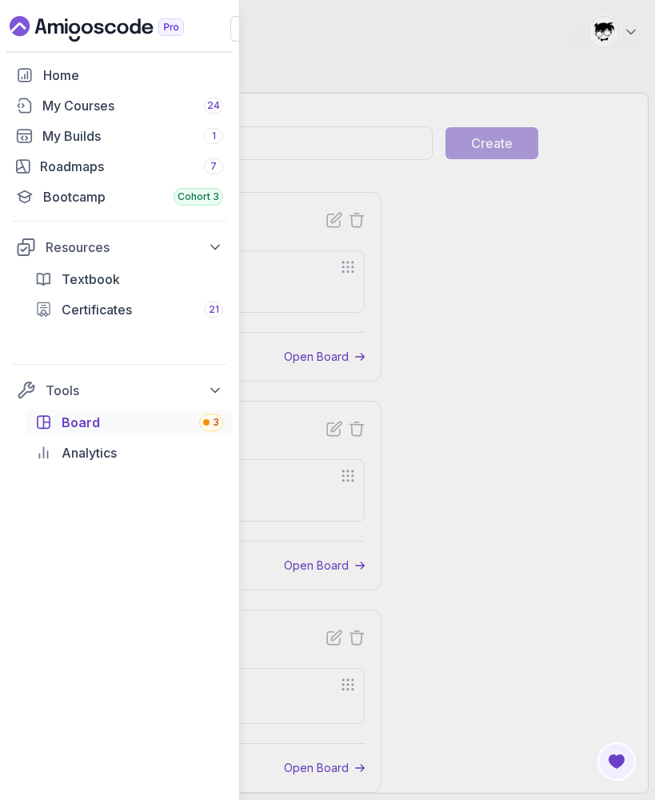
click at [321, 89] on div "Home My Courses 24 My Builds 1 Roadmaps 7 Bootcamp Cohort 3 Resources Textbook …" at bounding box center [327, 400] width 655 height 800
click at [233, 34] on button "button" at bounding box center [243, 29] width 26 height 26
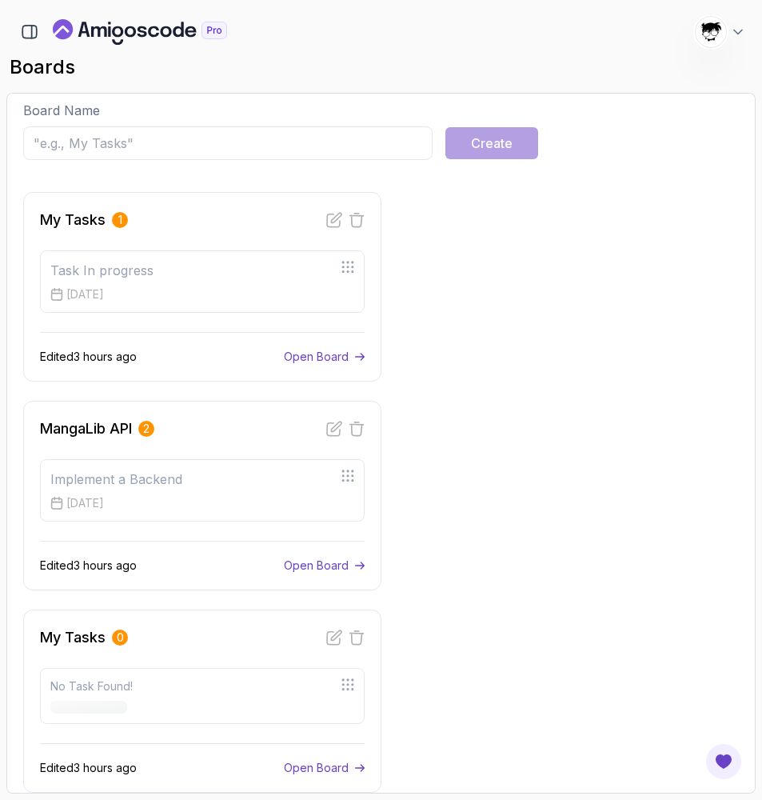
click at [300, 150] on input "text" at bounding box center [228, 143] width 410 height 34
click at [709, 32] on img at bounding box center [711, 32] width 32 height 32
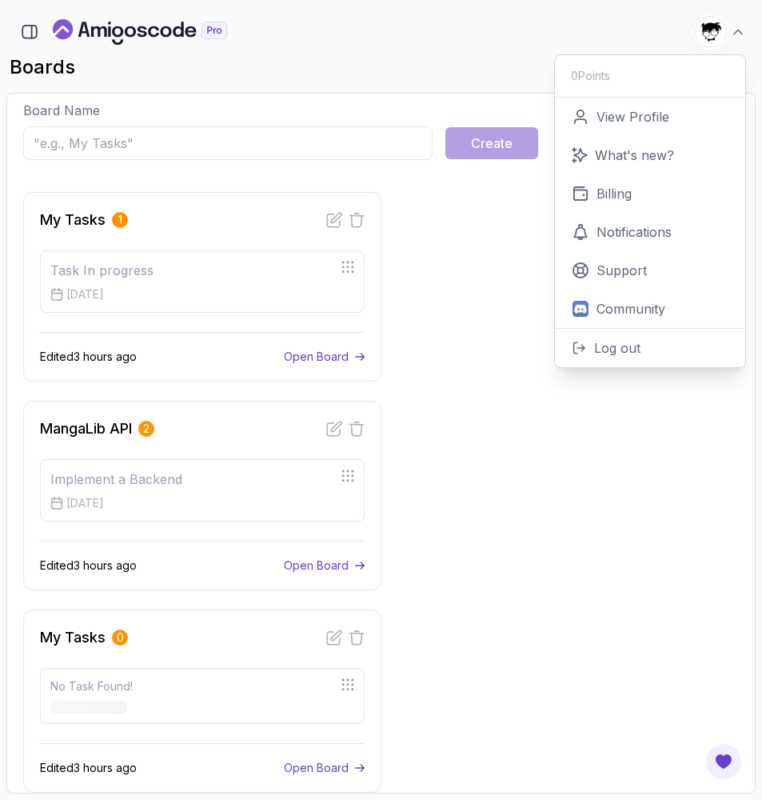
click at [683, 18] on div "1754 Points Abdallah Issa Al-Kass Student 0 Points View Profile What's new? Bil…" at bounding box center [714, 32] width 64 height 32
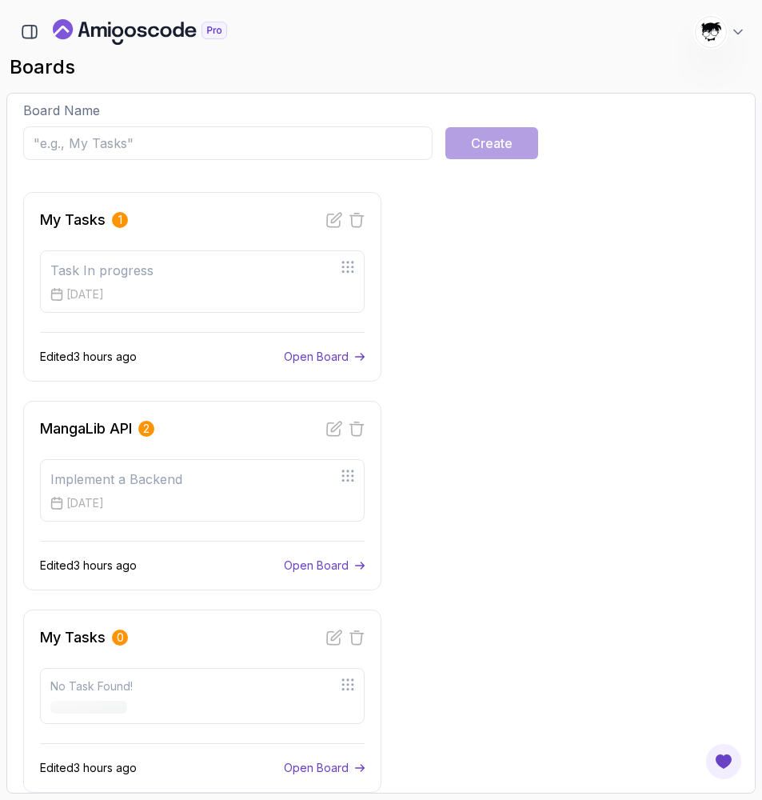
click at [475, 8] on div "1754 Points Abdallah Issa Al-Kass Student Home My Courses 24 My Builds 1 Roadma…" at bounding box center [380, 27] width 749 height 42
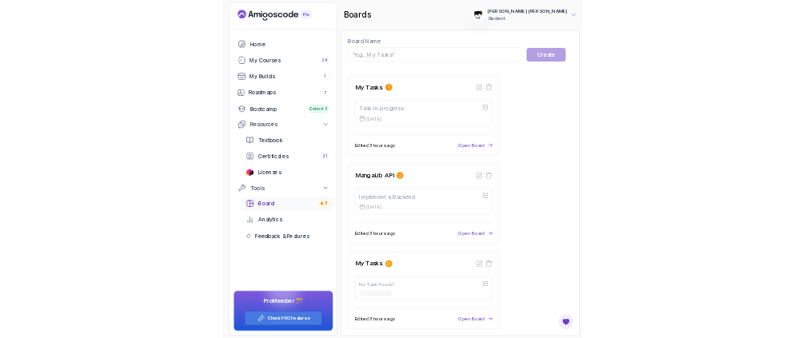
scroll to position [0, 0]
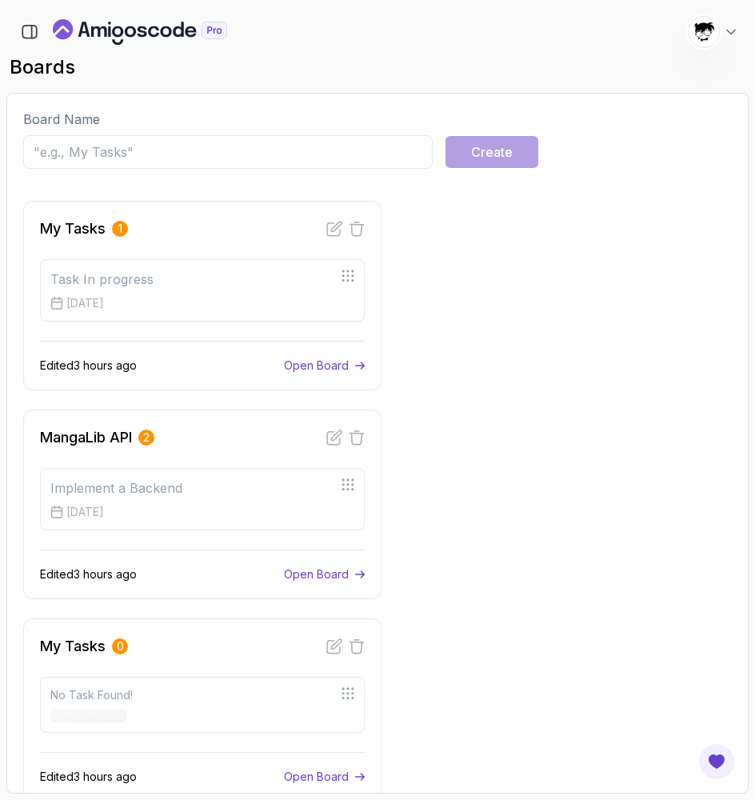
click at [426, 2] on section "1754 Points Abdallah Issa Al-Kass Student Home My Courses 24 My Builds 1 Roadma…" at bounding box center [377, 400] width 755 height 800
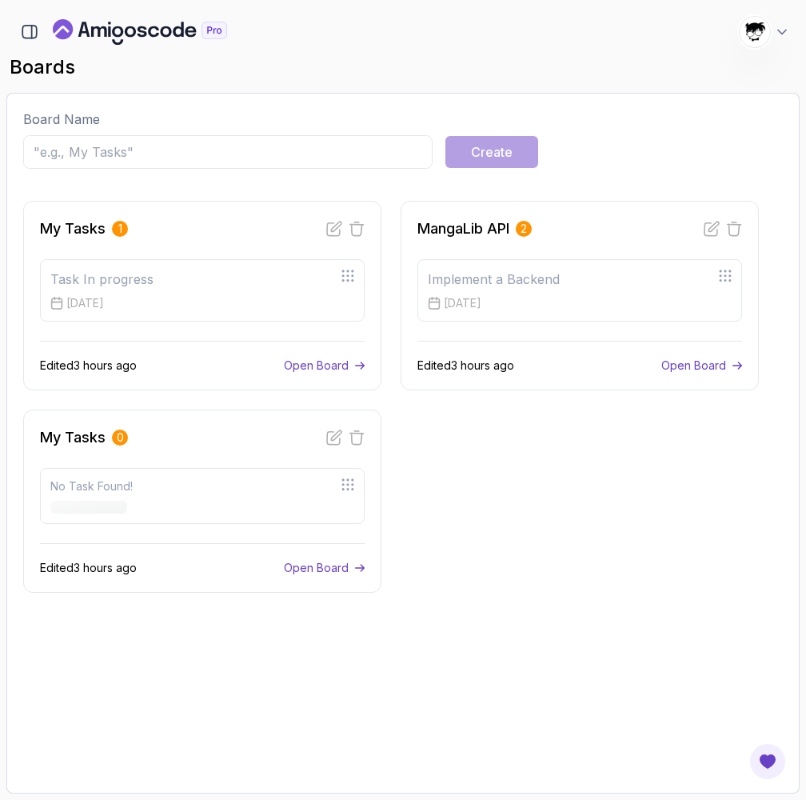
click at [258, 1] on section "1754 Points Abdallah Issa Al-Kass Student Home My Courses 24 My Builds 1 Roadma…" at bounding box center [403, 400] width 806 height 800
click at [510, 546] on div "My Tasks 1 Task In progress 16 Sep, 2025 Edited 3 hours ago Open Board MangaLib…" at bounding box center [403, 397] width 760 height 392
click at [330, 228] on icon at bounding box center [334, 229] width 16 height 16
click at [299, 228] on button "Cancel" at bounding box center [309, 229] width 37 height 16
click at [352, 230] on icon at bounding box center [357, 229] width 14 height 14
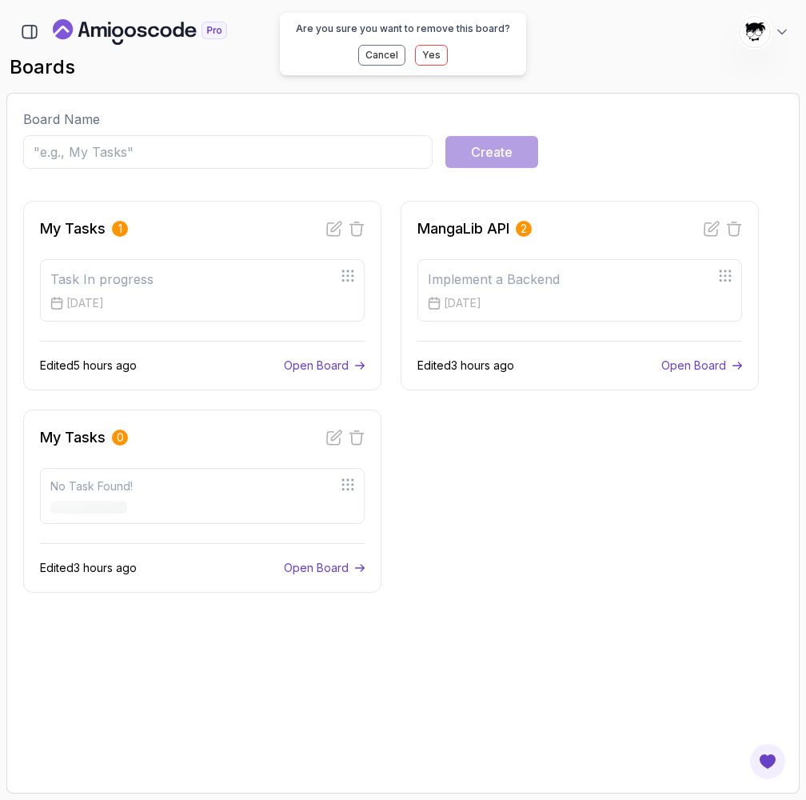
click at [375, 51] on button "Cancel" at bounding box center [381, 55] width 47 height 21
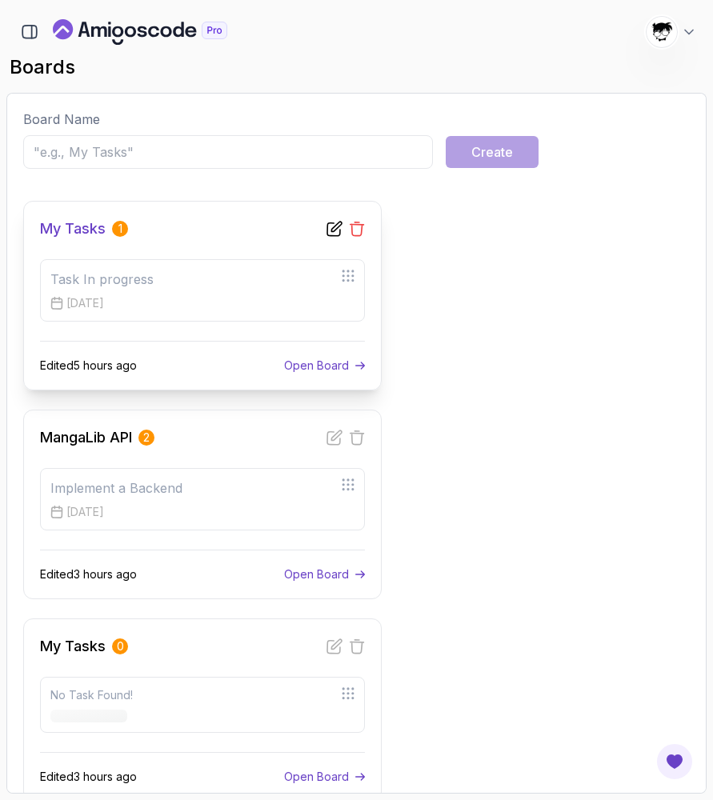
click at [352, 226] on icon at bounding box center [357, 229] width 14 height 14
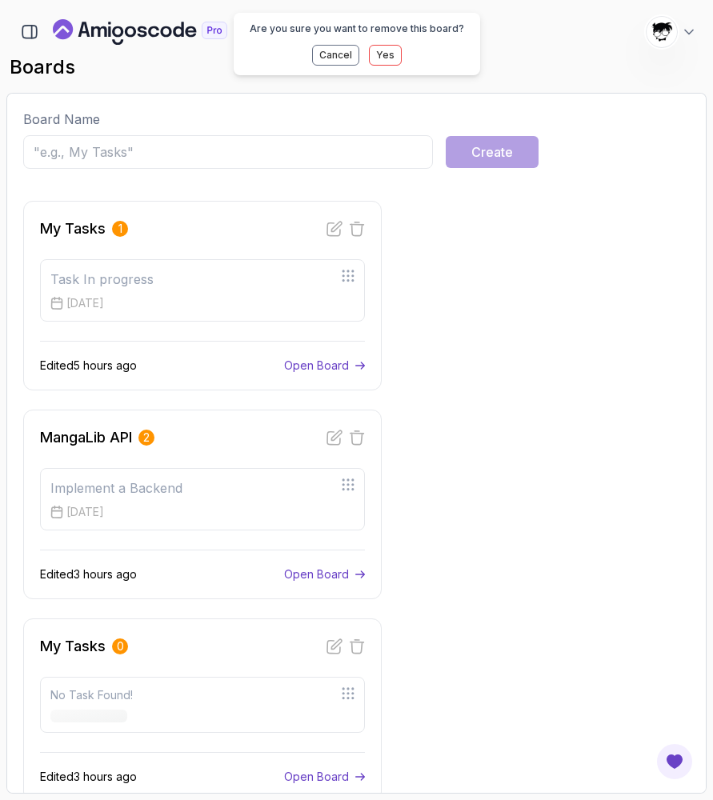
click at [317, 54] on button "Cancel" at bounding box center [335, 55] width 47 height 21
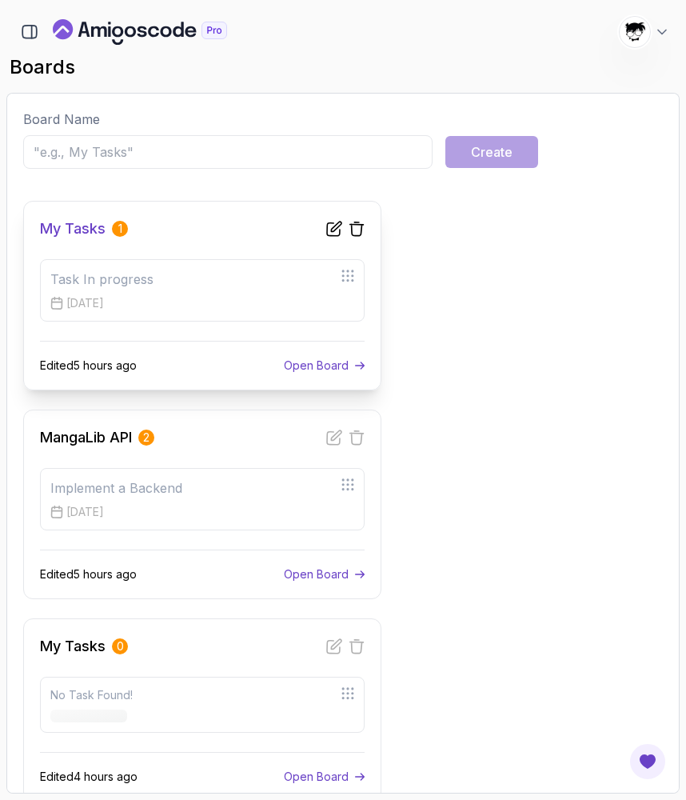
click at [236, 294] on div "Task In progress 16 Sep, 2025" at bounding box center [202, 290] width 325 height 62
